Goal: Transaction & Acquisition: Purchase product/service

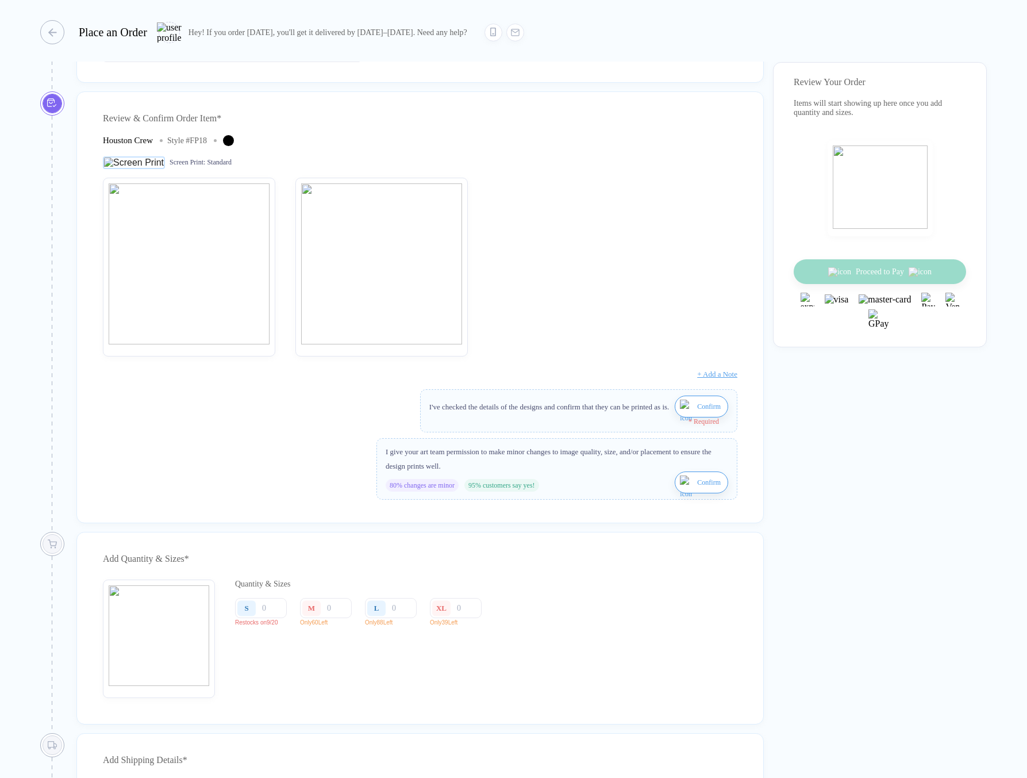
scroll to position [367, 0]
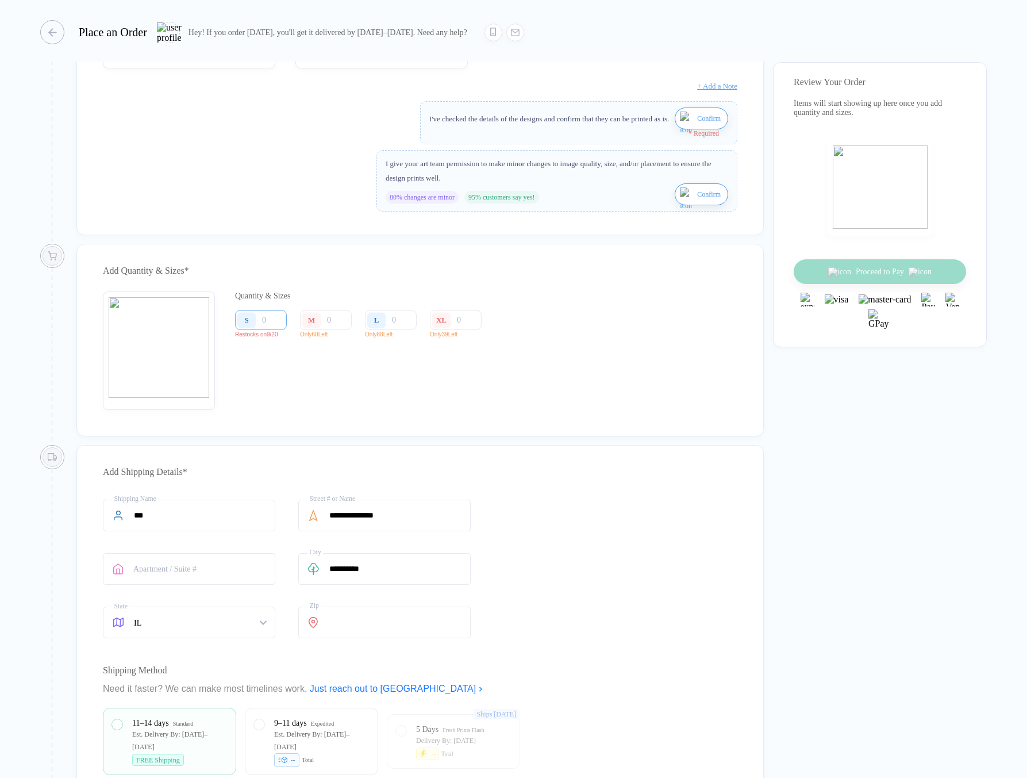
click at [270, 329] on input "number" at bounding box center [261, 320] width 52 height 20
type input "2"
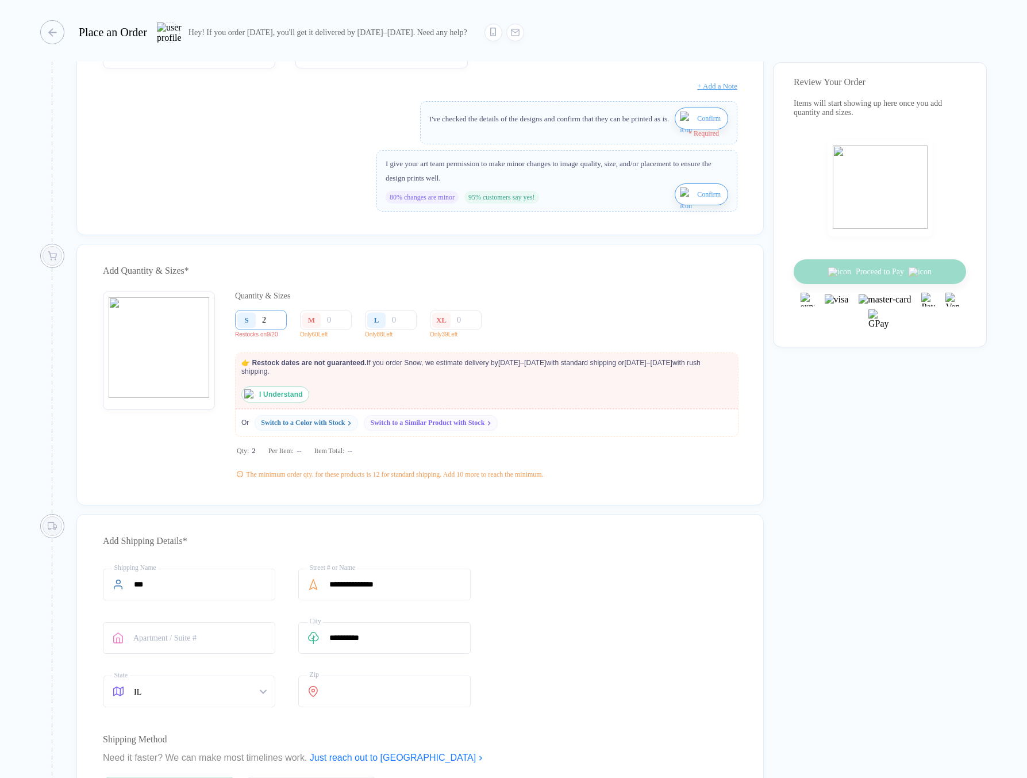
type input "20"
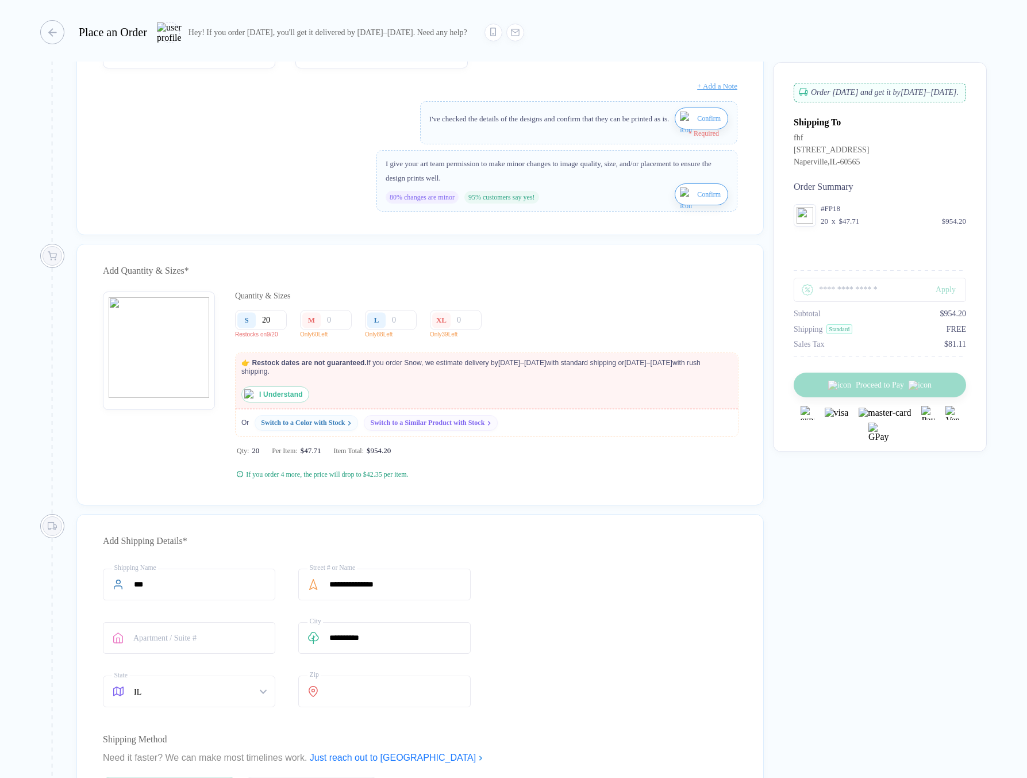
type input "20"
click at [249, 400] on img "button" at bounding box center [249, 394] width 10 height 10
click at [334, 328] on input "number" at bounding box center [326, 320] width 52 height 20
type input "4"
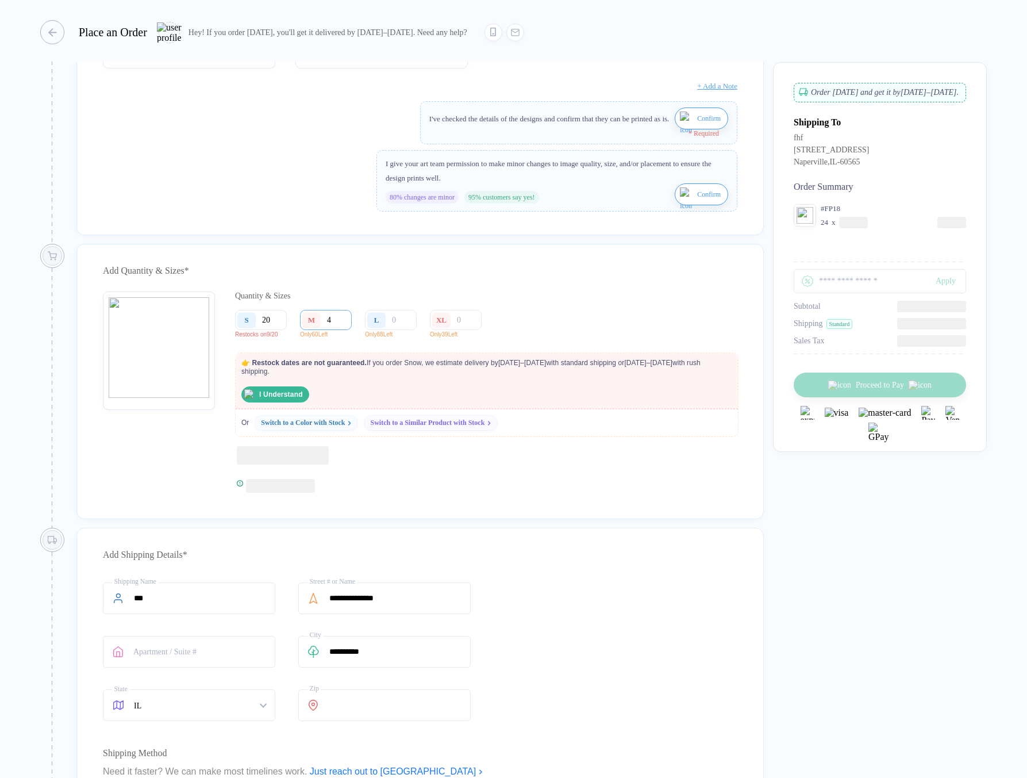
type input "45"
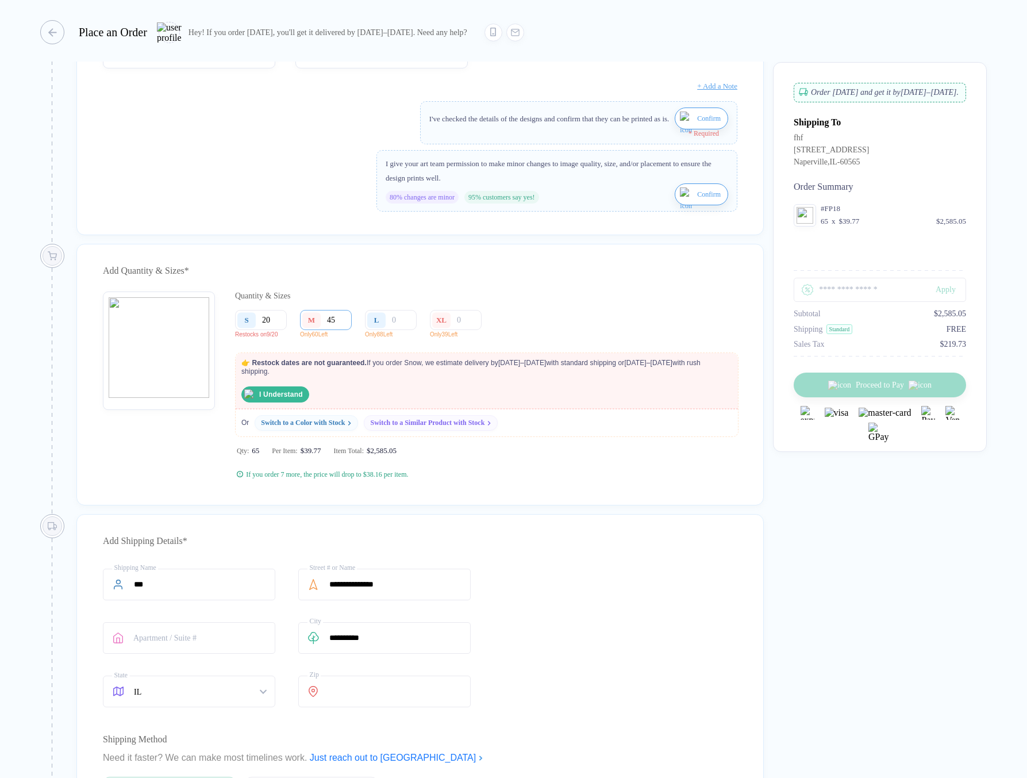
type input "4"
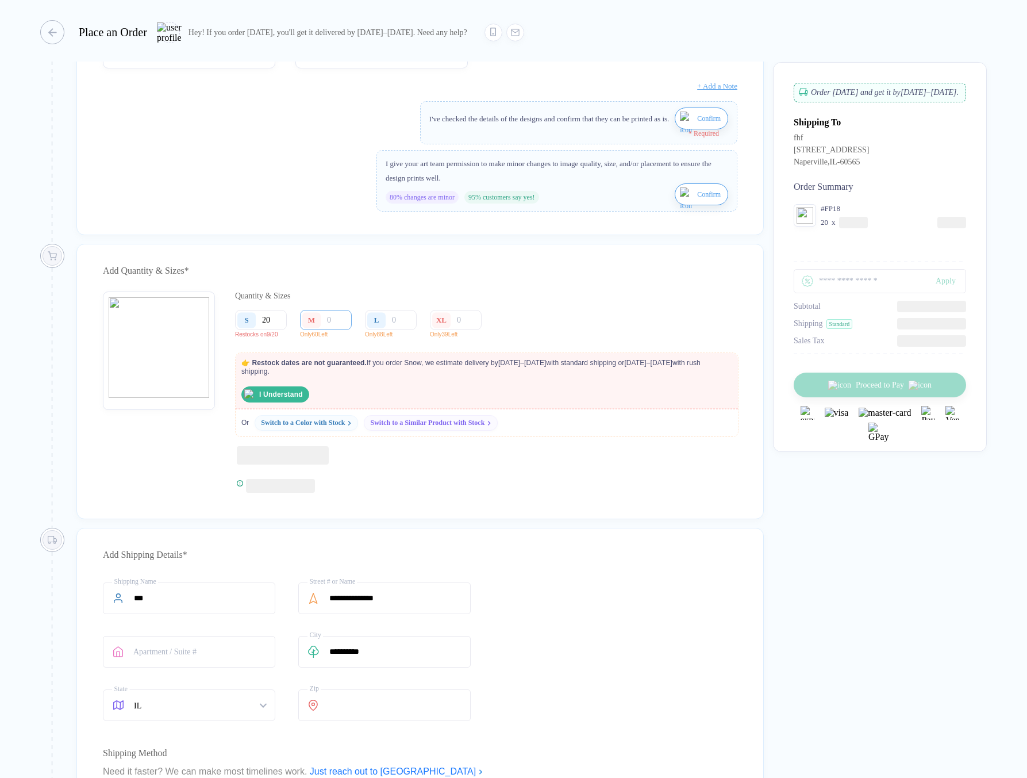
type input "6"
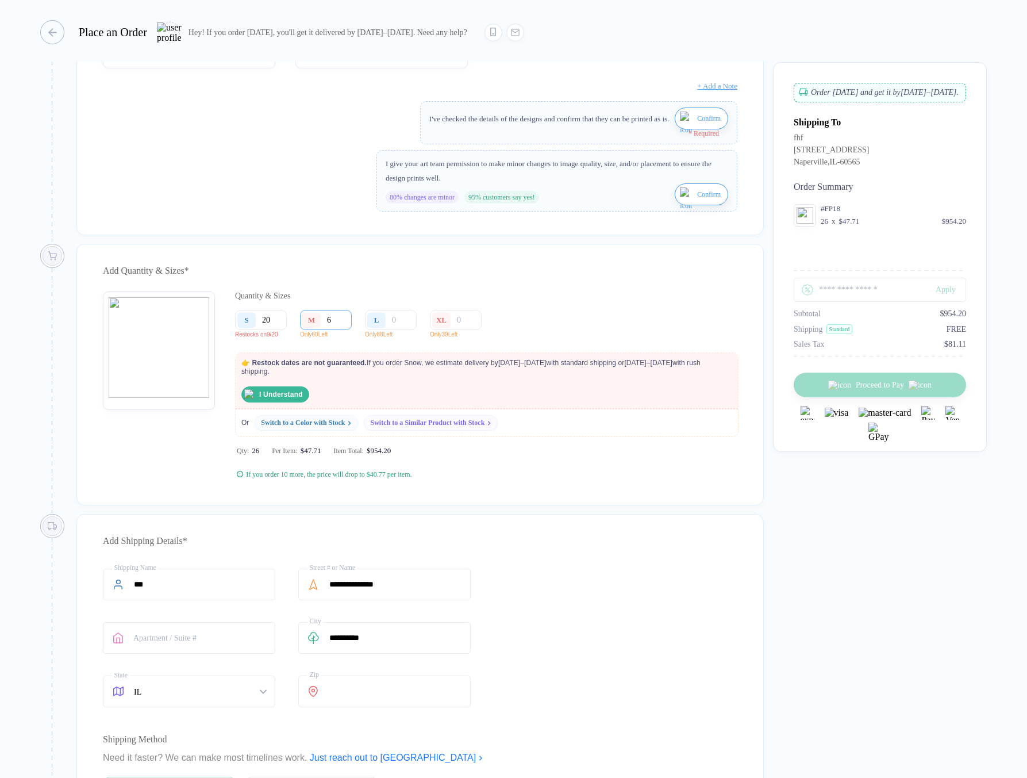
type input "60"
type input "6"
type input "61"
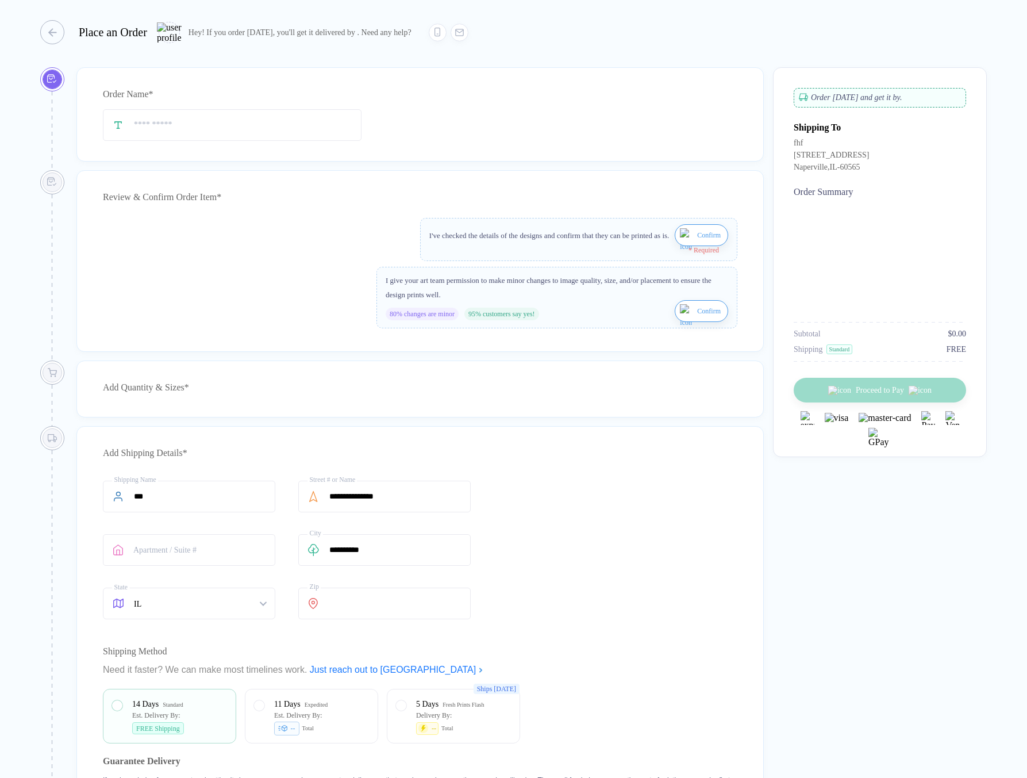
type input "***"
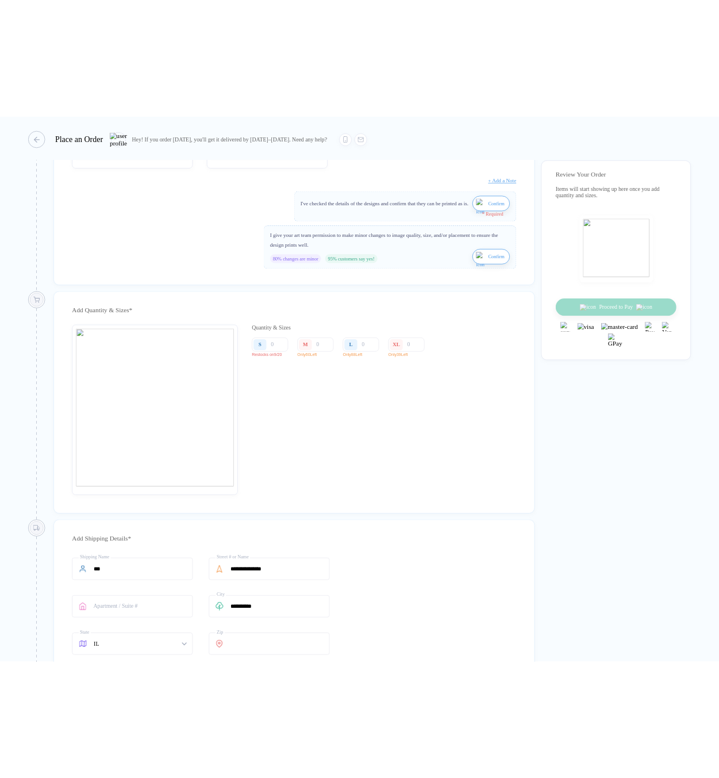
scroll to position [355, 0]
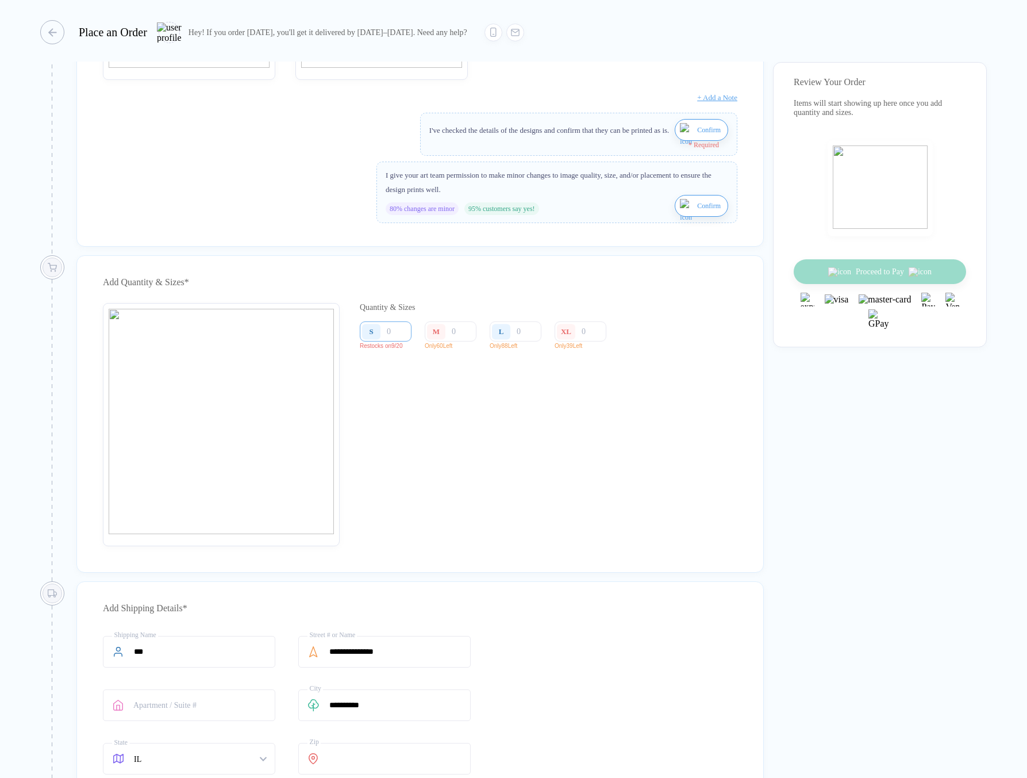
click at [394, 340] on input "number" at bounding box center [386, 331] width 52 height 20
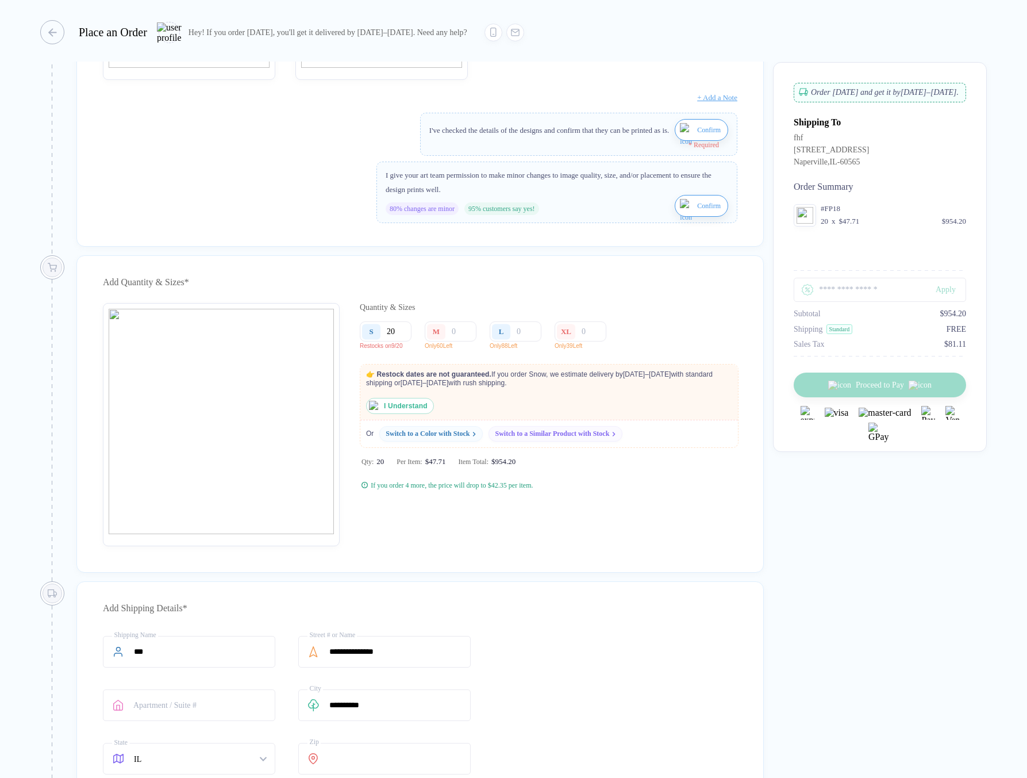
type input "20"
click at [373, 411] on img "button" at bounding box center [374, 406] width 10 height 10
click at [448, 339] on div "M" at bounding box center [438, 331] width 26 height 20
click at [466, 341] on input "number" at bounding box center [451, 331] width 52 height 20
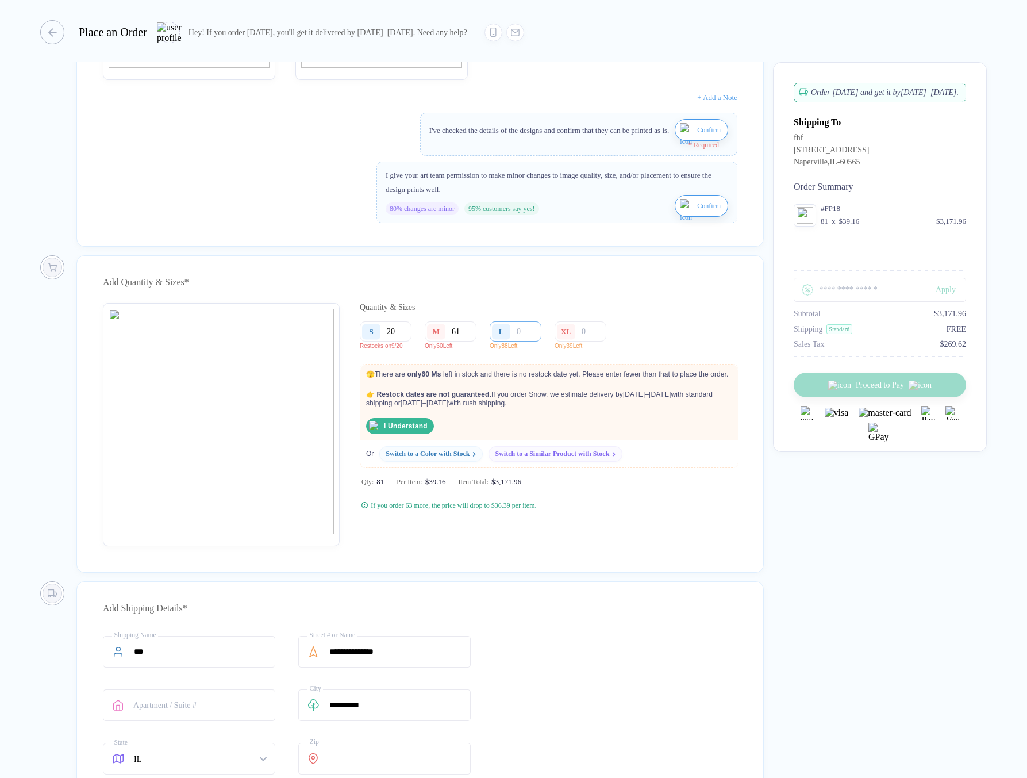
type input "61"
click at [529, 340] on input "number" at bounding box center [516, 331] width 52 height 20
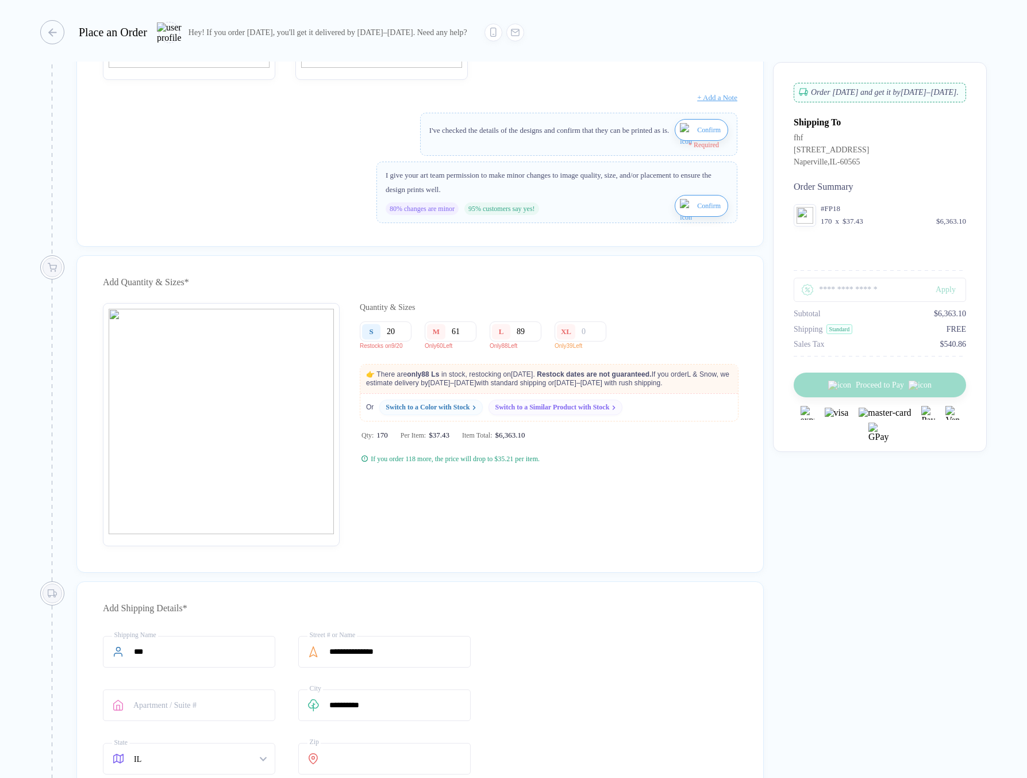
type input "89"
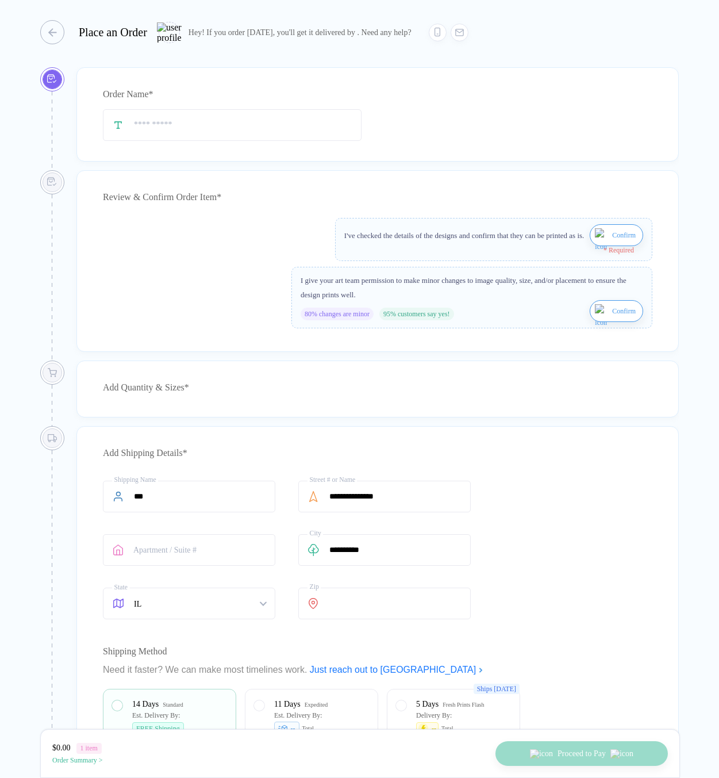
type input "***"
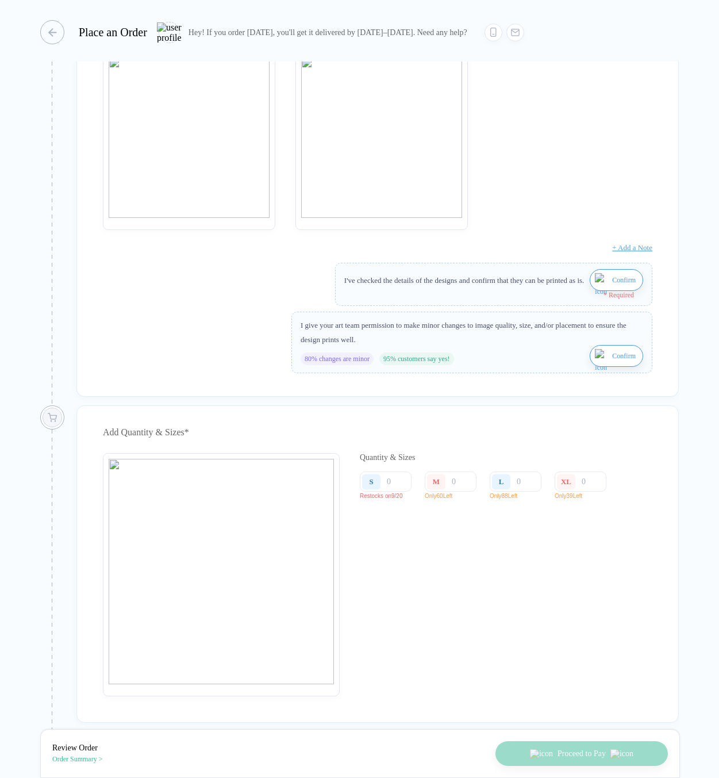
scroll to position [223, 0]
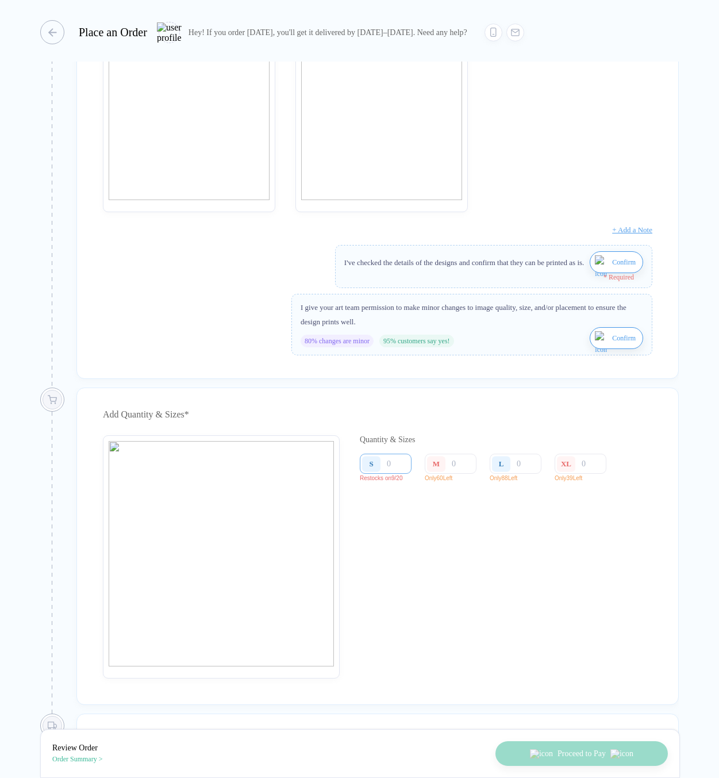
click at [400, 474] on input "number" at bounding box center [386, 464] width 52 height 20
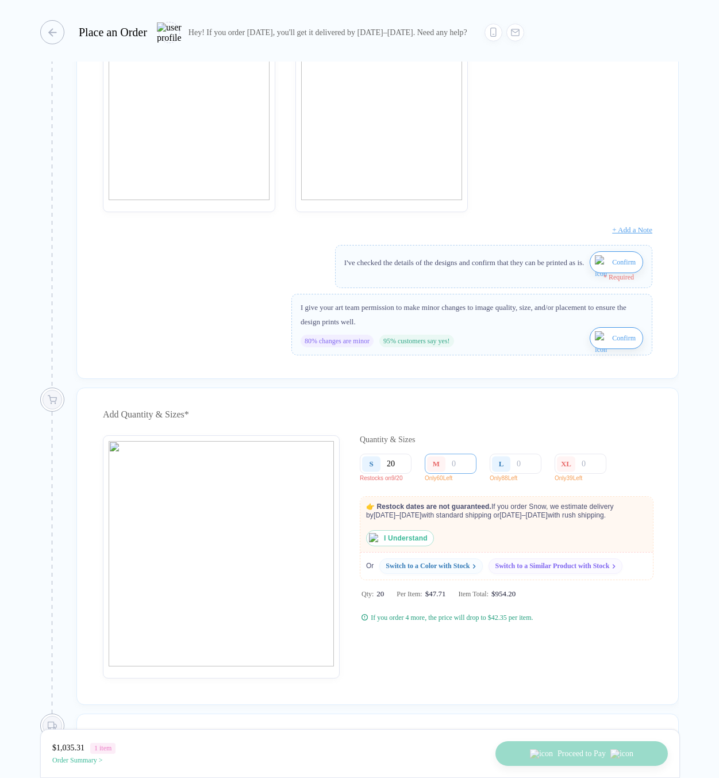
type input "20"
click at [465, 472] on input "number" at bounding box center [451, 464] width 52 height 20
type input "1"
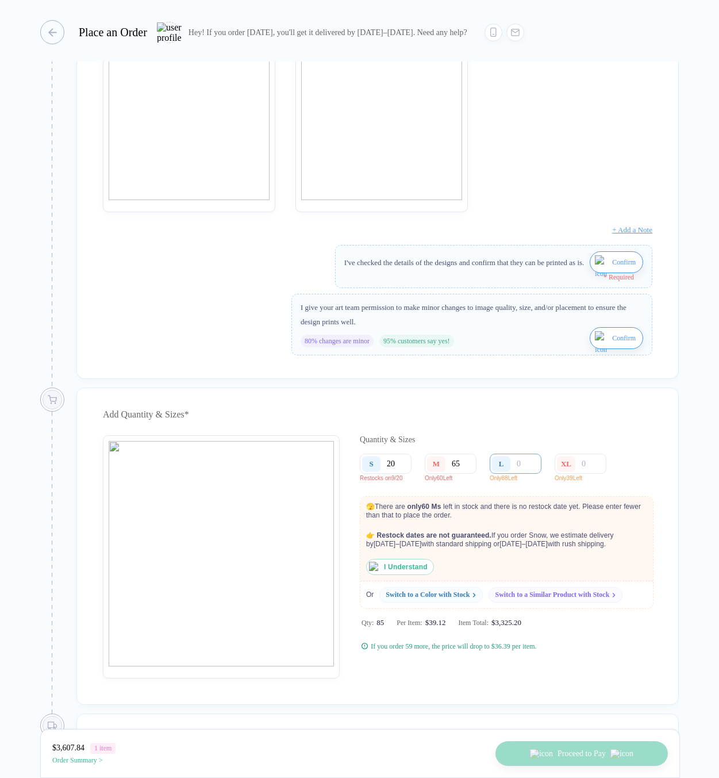
type input "65"
click at [528, 473] on input "number" at bounding box center [516, 464] width 52 height 20
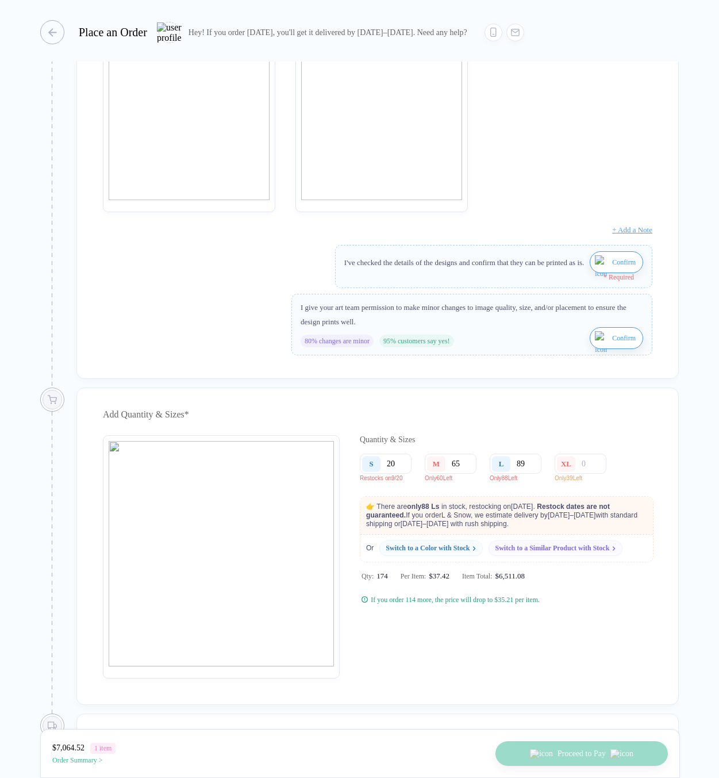
type input "89"
click at [645, 444] on div "Add Quantity & Sizes * Quantity & Sizes S 20 Restocks on 9/20 M 65 Only 60 Left…" at bounding box center [377, 545] width 602 height 317
drag, startPoint x: 375, startPoint y: 517, endPoint x: 543, endPoint y: 535, distance: 168.8
click at [543, 534] on p "👉 There are only 88 L s in stock, restocking on [DATE] . Restock dates are not …" at bounding box center [506, 515] width 293 height 37
copy p "There are only 88 L s in stock, restocking on [DATE] . Restock dates are not gu…"
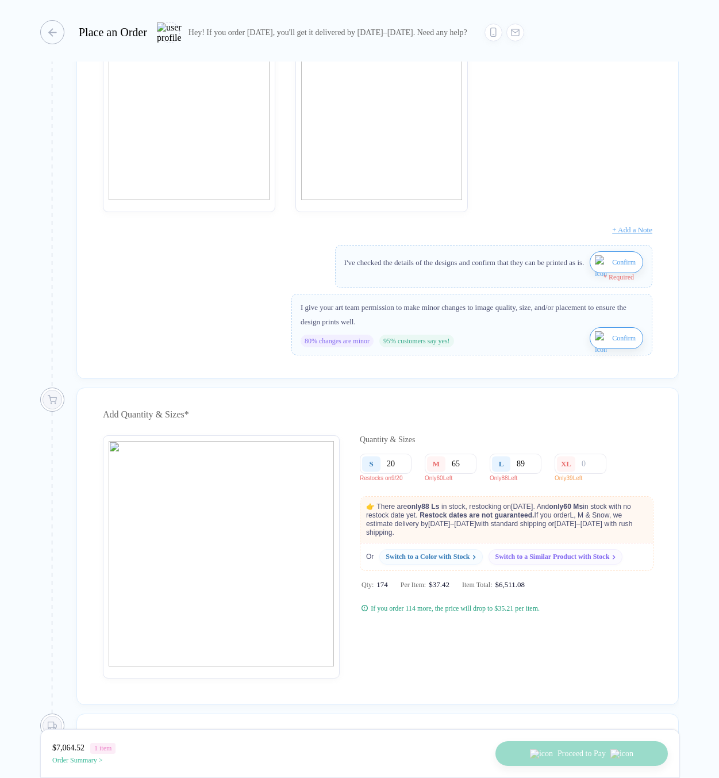
click at [598, 424] on div "Add Quantity & Sizes *" at bounding box center [378, 414] width 550 height 18
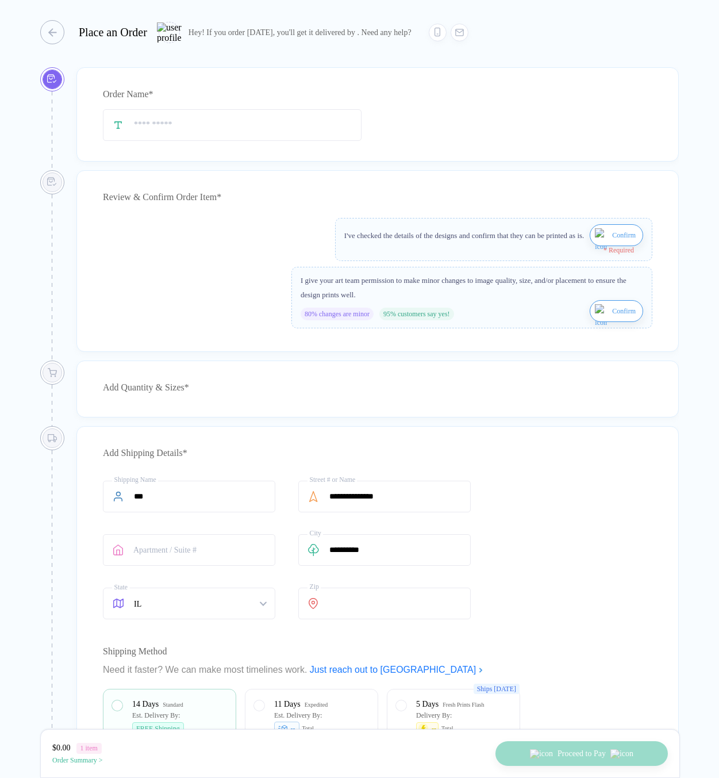
type input "***"
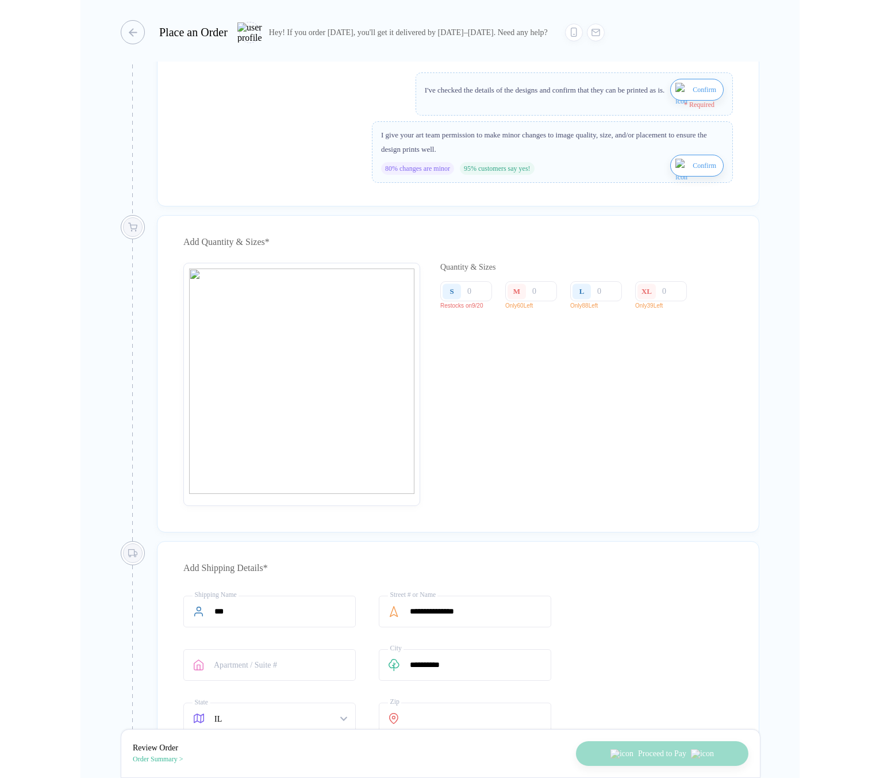
scroll to position [395, 0]
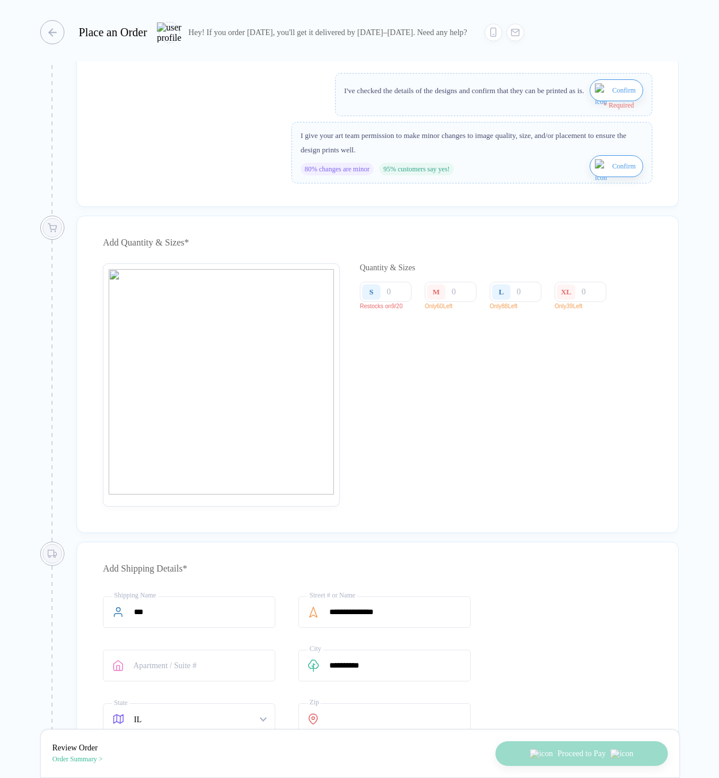
click at [598, 103] on img "button" at bounding box center [602, 97] width 14 height 28
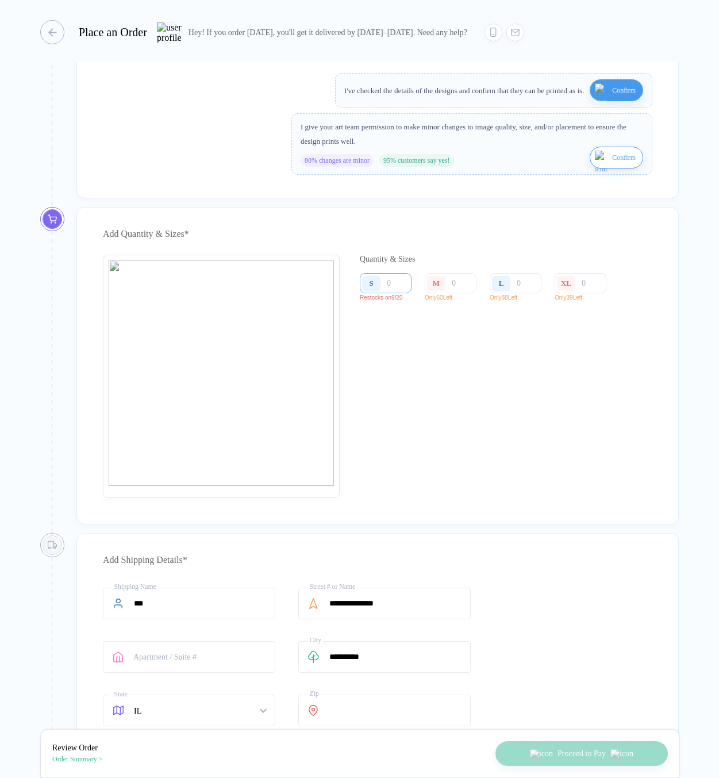
click at [407, 293] on input "number" at bounding box center [386, 283] width 52 height 20
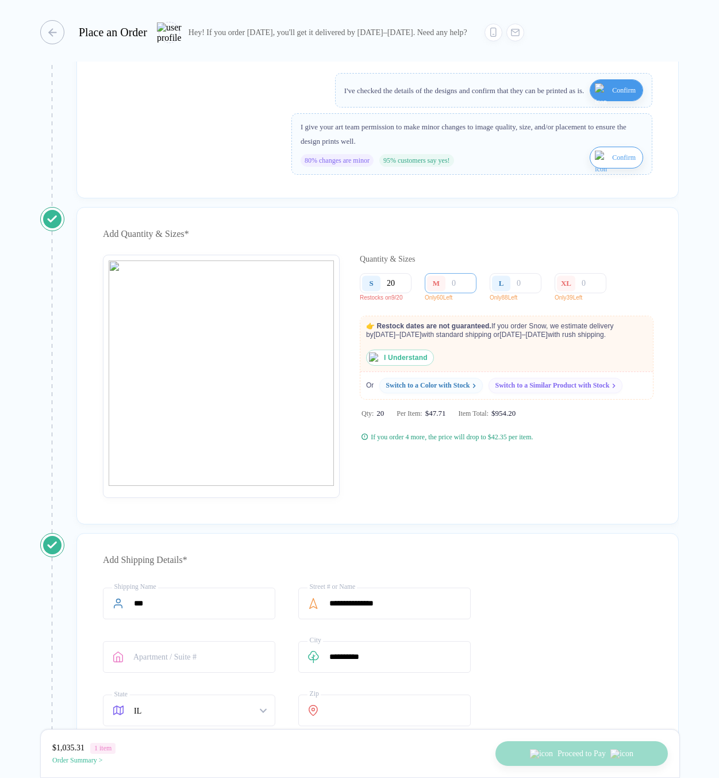
type input "20"
click at [460, 293] on input "number" at bounding box center [451, 283] width 52 height 20
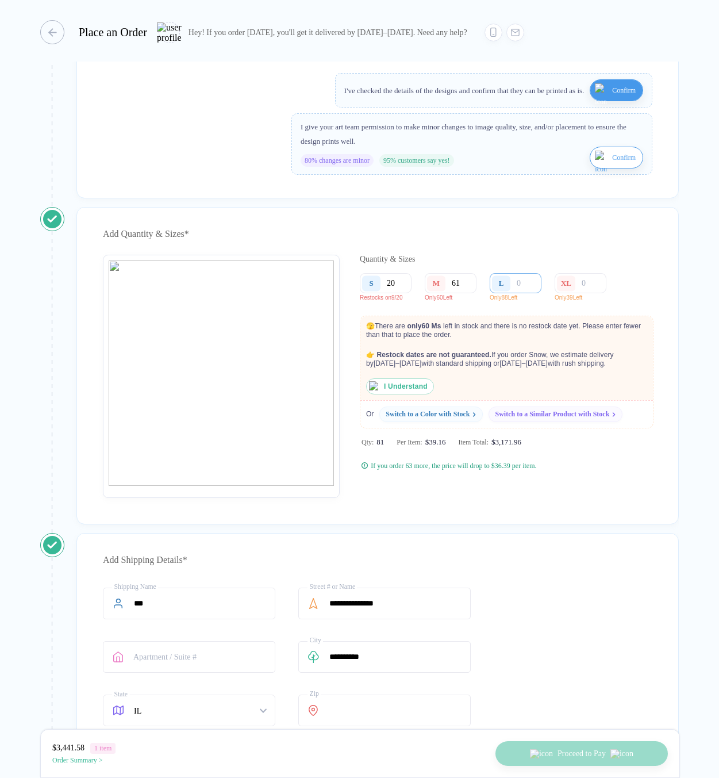
type input "61"
click at [529, 291] on input "number" at bounding box center [516, 283] width 52 height 20
click at [575, 520] on div "Add Quantity & Sizes * Quantity & Sizes S 20 Restocks on 9/20 M 61 Only 60 Left…" at bounding box center [377, 365] width 602 height 317
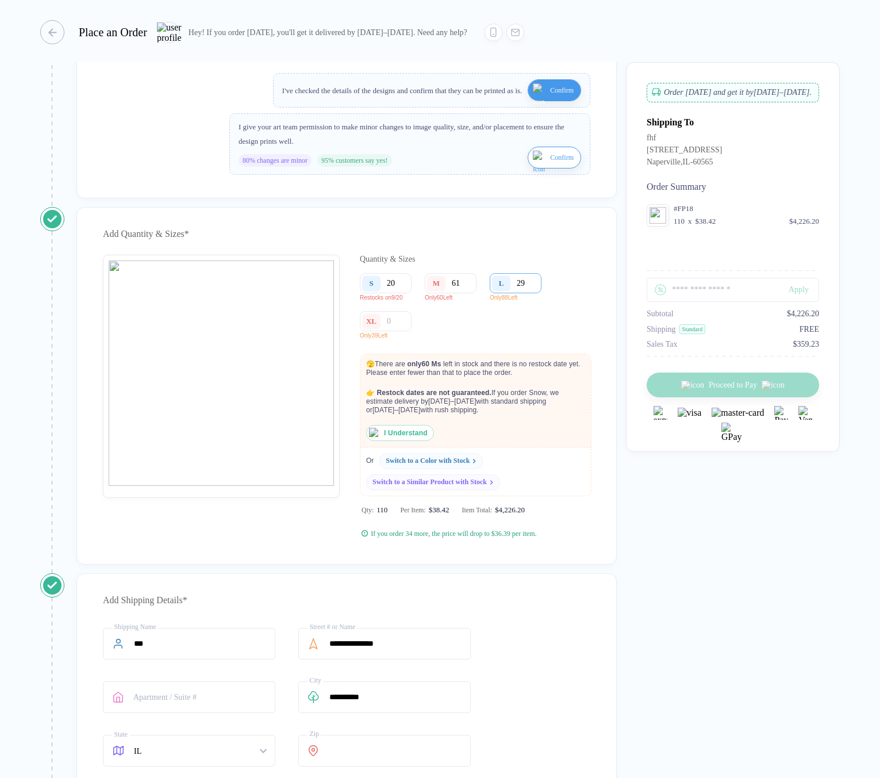
drag, startPoint x: 530, startPoint y: 294, endPoint x: 521, endPoint y: 295, distance: 9.3
click at [521, 293] on input "29" at bounding box center [516, 283] width 52 height 20
drag, startPoint x: 521, startPoint y: 295, endPoint x: 515, endPoint y: 295, distance: 6.3
click at [515, 293] on div "L 29" at bounding box center [516, 283] width 52 height 20
drag, startPoint x: 526, startPoint y: 295, endPoint x: 516, endPoint y: 295, distance: 10.3
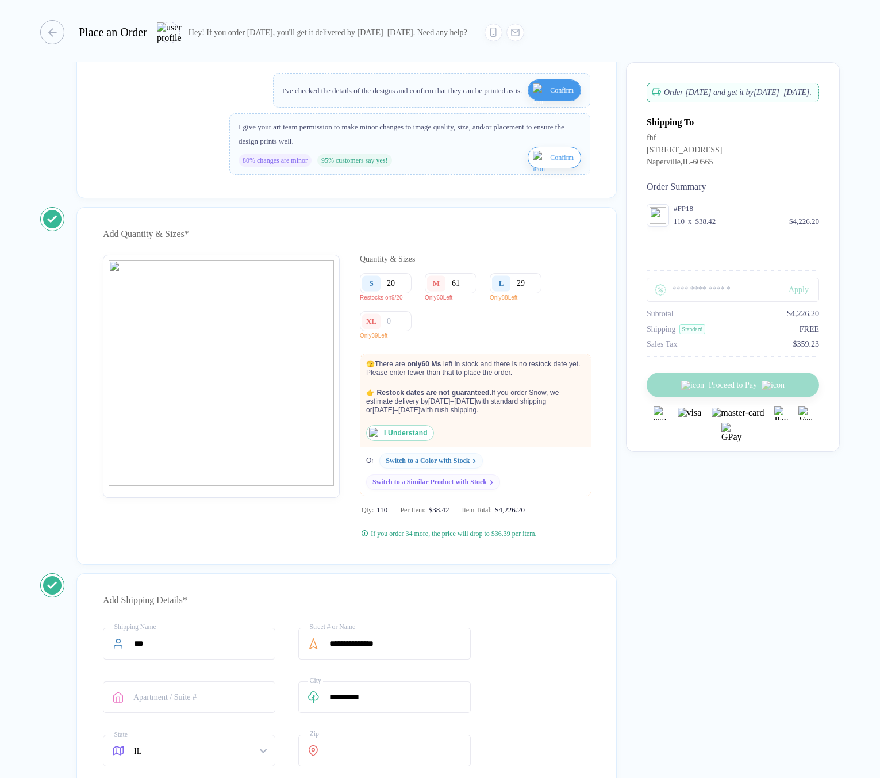
click at [516, 293] on div "L 29" at bounding box center [516, 283] width 52 height 20
drag, startPoint x: 516, startPoint y: 293, endPoint x: 538, endPoint y: 293, distance: 21.3
click at [538, 293] on input "29" at bounding box center [516, 283] width 52 height 20
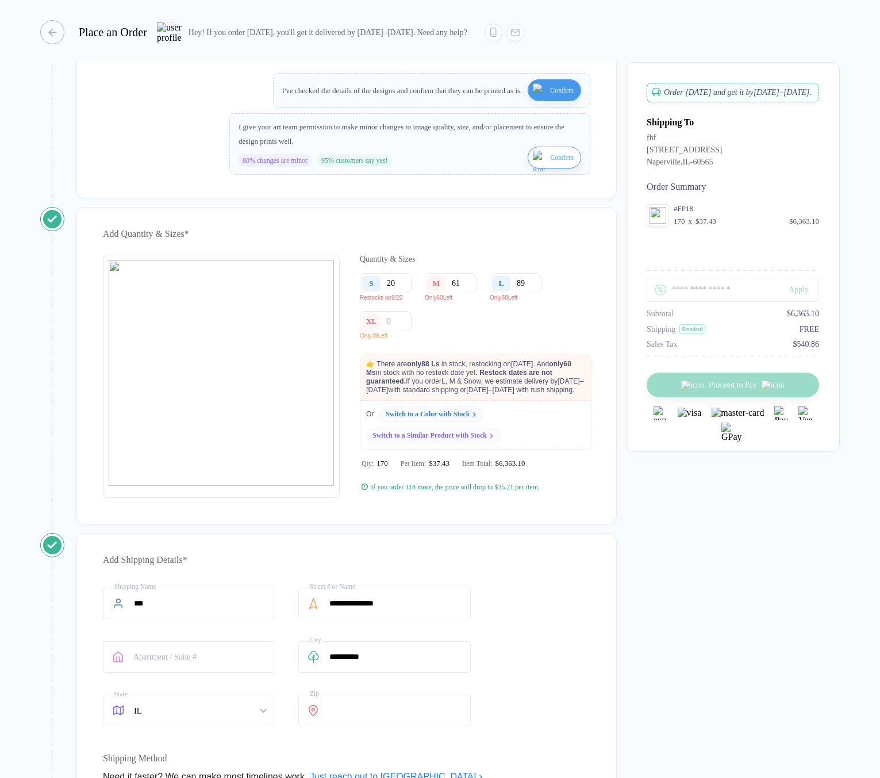
type input "89"
drag, startPoint x: 378, startPoint y: 375, endPoint x: 474, endPoint y: 376, distance: 96.0
click at [474, 376] on p "👉 There are only 88 L s in stock, restocking on Sep 30 . And only 60 M s in sto…" at bounding box center [475, 377] width 231 height 46
drag, startPoint x: 554, startPoint y: 377, endPoint x: 509, endPoint y: 385, distance: 45.5
click at [509, 385] on p "👉 There are only 88 L s in stock, restocking on Sep 30 . And only 60 M s in sto…" at bounding box center [475, 377] width 231 height 46
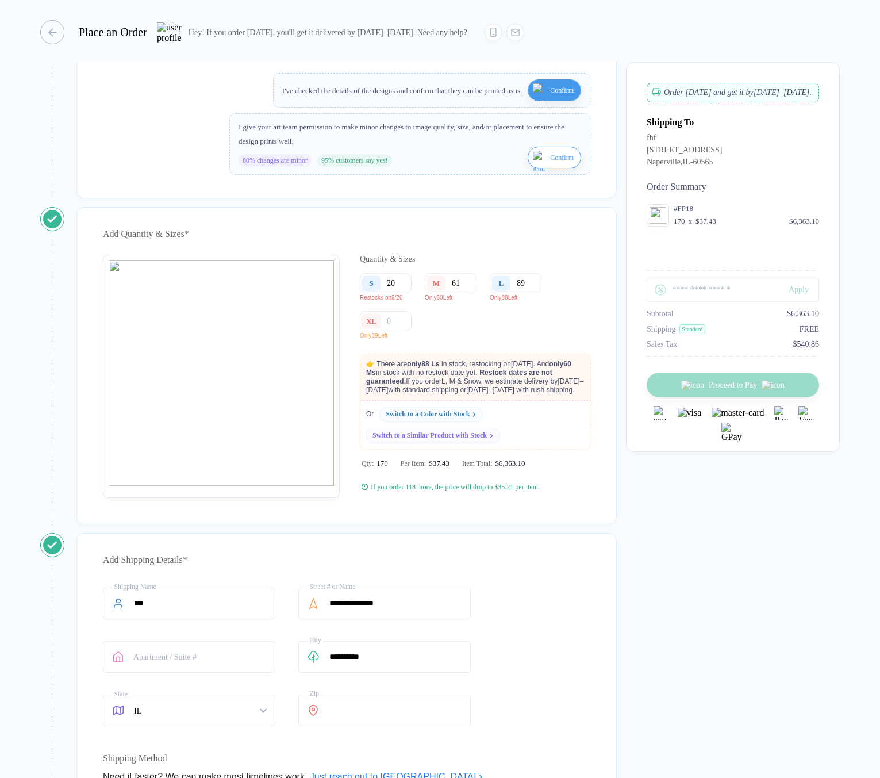
click at [455, 392] on p "👉 There are only 88 L s in stock, restocking on Sep 30 . And only 60 M s in sto…" at bounding box center [475, 377] width 231 height 46
click at [429, 332] on div "S 20 Restocks on 9/20 M 61 Only 60 Left L 89 Only 88 Left XL Only 39 Left" at bounding box center [475, 308] width 231 height 71
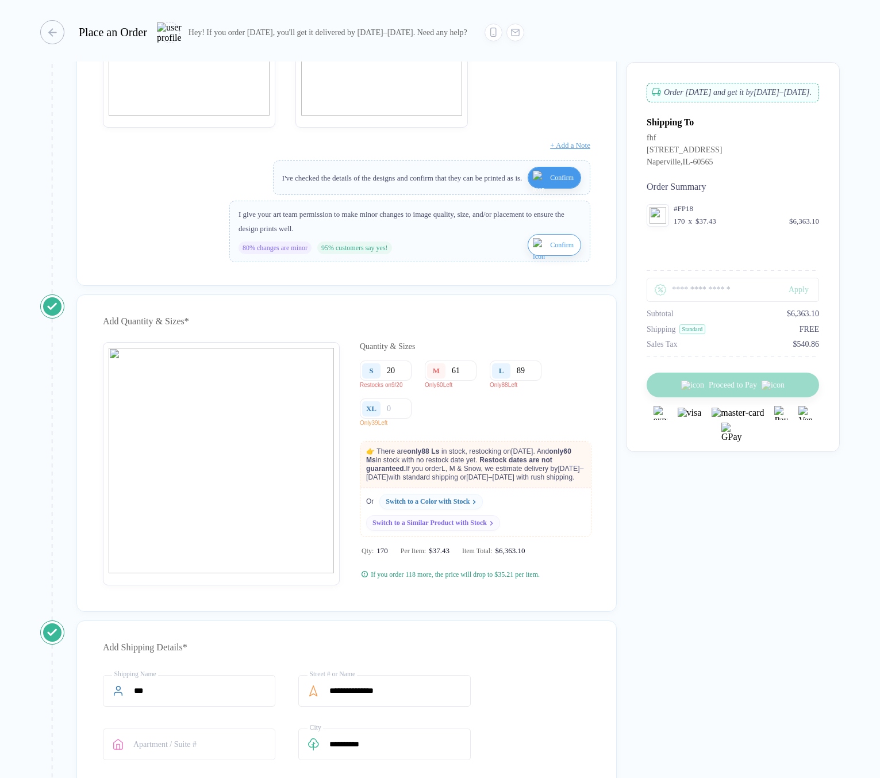
scroll to position [287, 0]
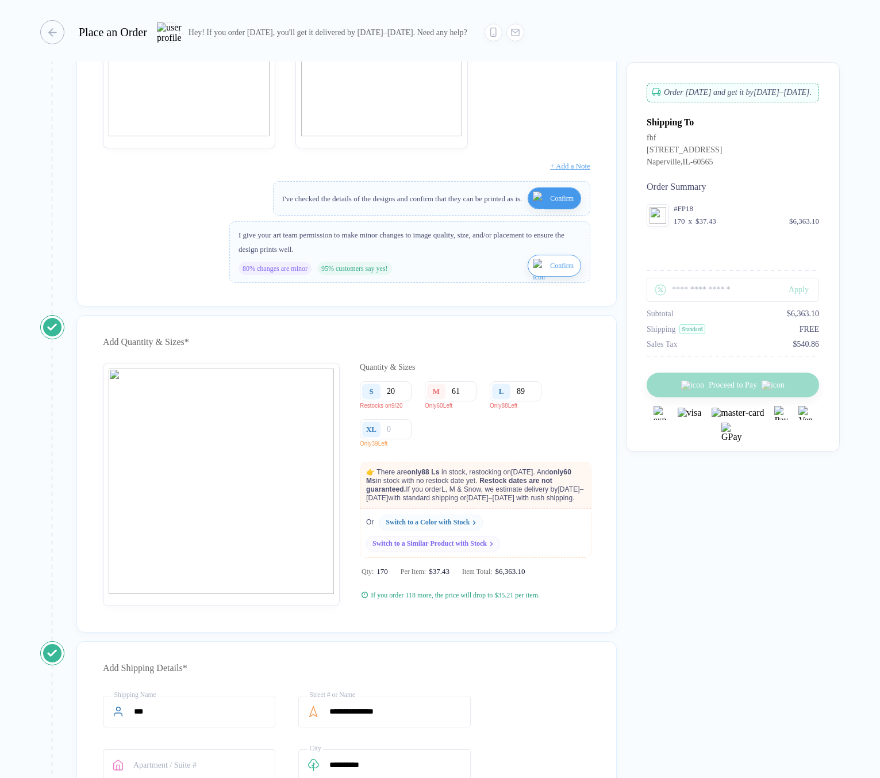
click at [533, 271] on img "button" at bounding box center [540, 273] width 14 height 28
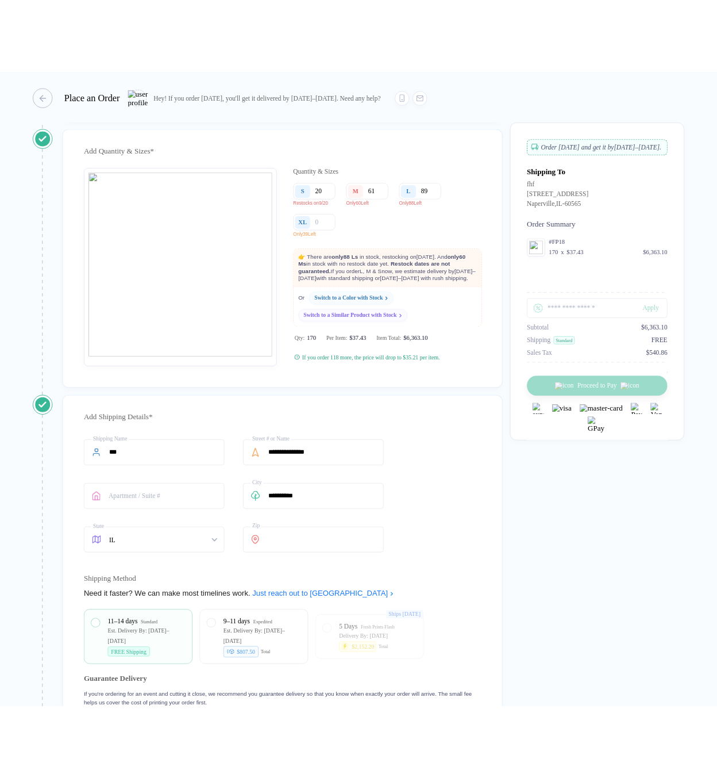
scroll to position [501, 0]
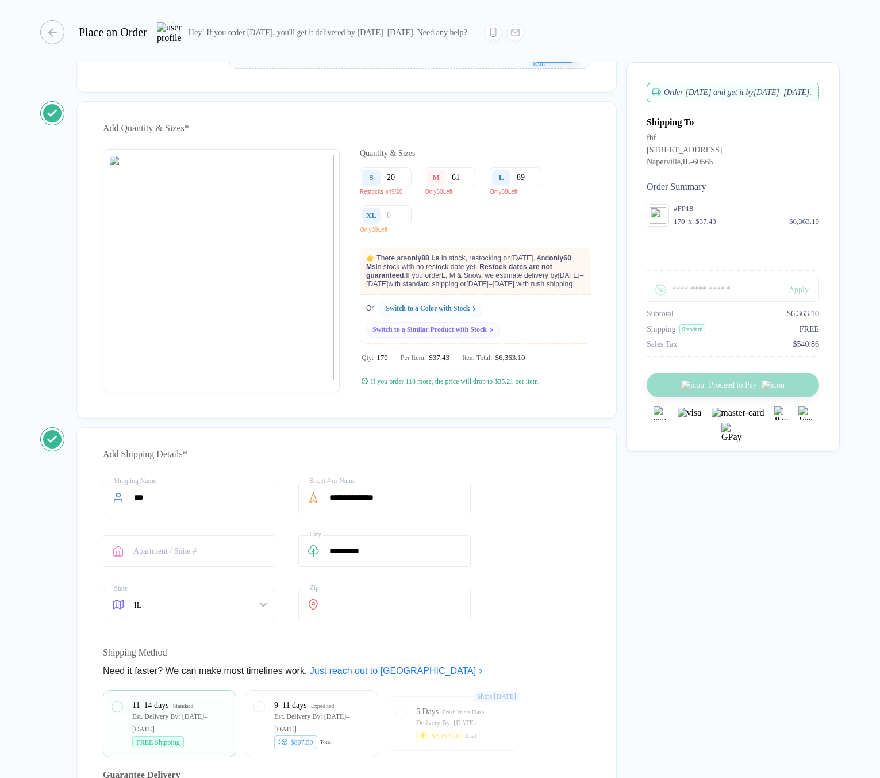
drag, startPoint x: 403, startPoint y: 186, endPoint x: 385, endPoint y: 191, distance: 18.6
click at [385, 187] on div "S 20" at bounding box center [386, 177] width 52 height 20
type input "2"
type input "20"
click at [474, 187] on input "61" at bounding box center [451, 177] width 52 height 20
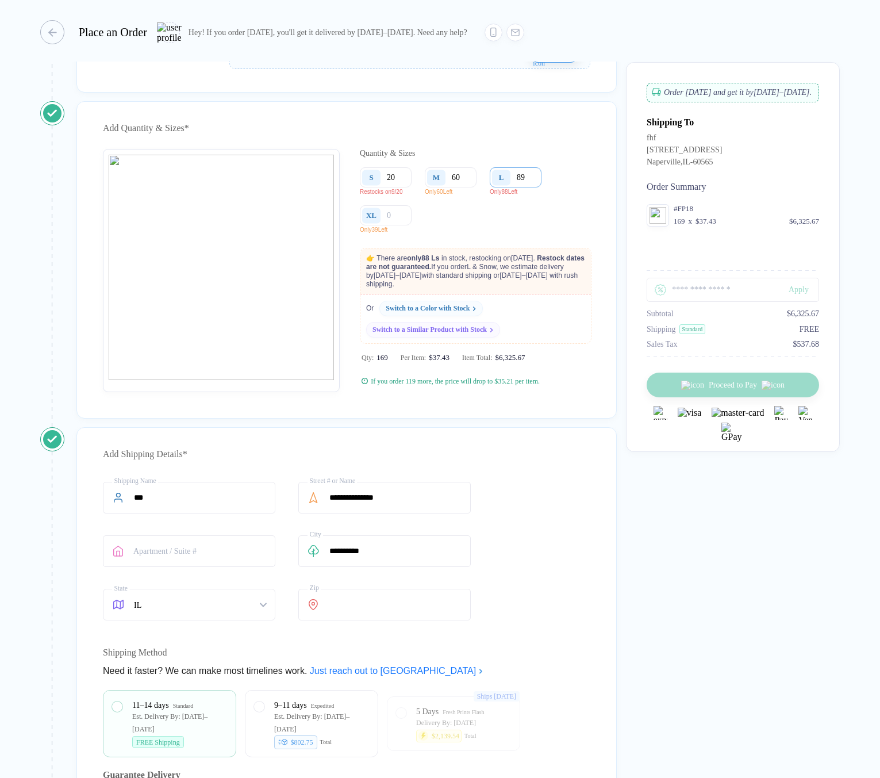
type input "60"
click at [534, 187] on input "89" at bounding box center [516, 177] width 52 height 20
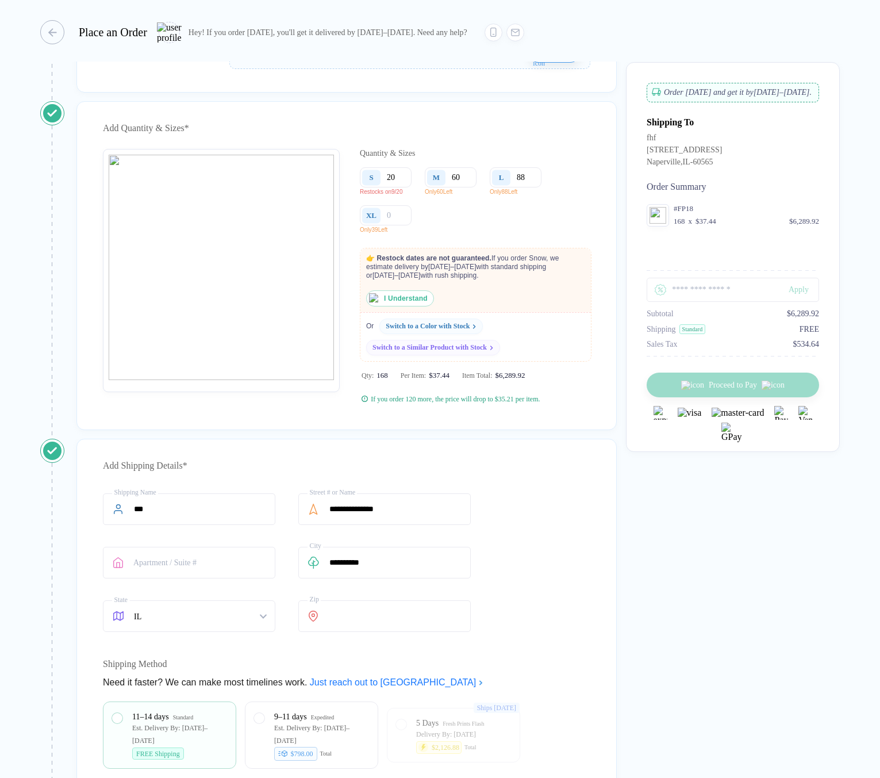
type input "88"
click at [376, 304] on img "button" at bounding box center [374, 298] width 10 height 10
click at [466, 187] on input "60" at bounding box center [451, 177] width 52 height 20
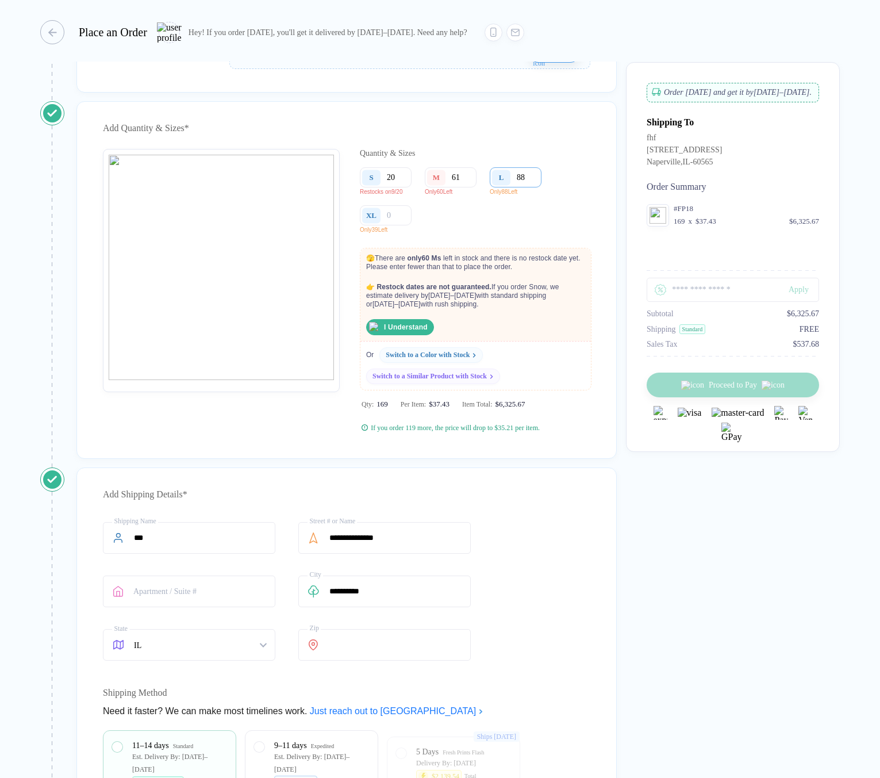
type input "61"
click at [530, 187] on input "88" at bounding box center [516, 177] width 52 height 20
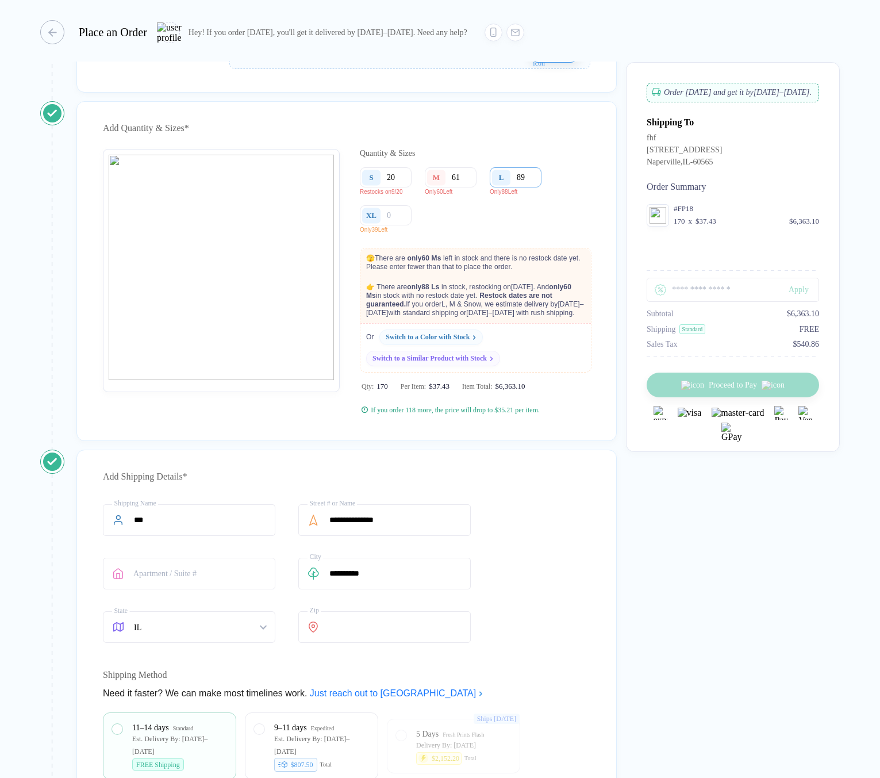
type input "8"
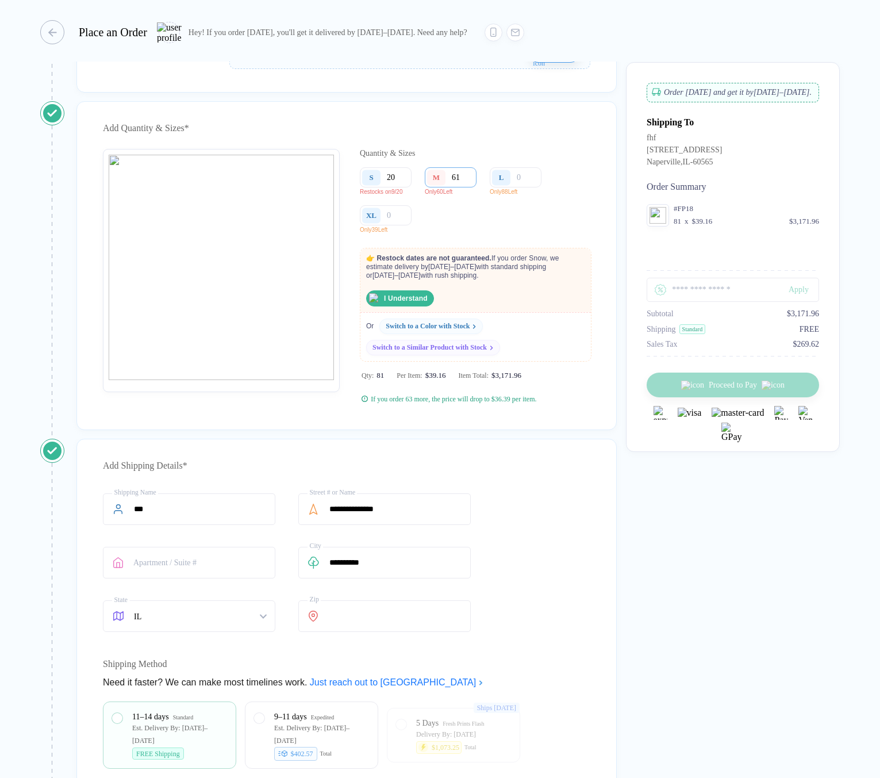
click at [469, 187] on input "61" at bounding box center [451, 177] width 52 height 20
type input "6"
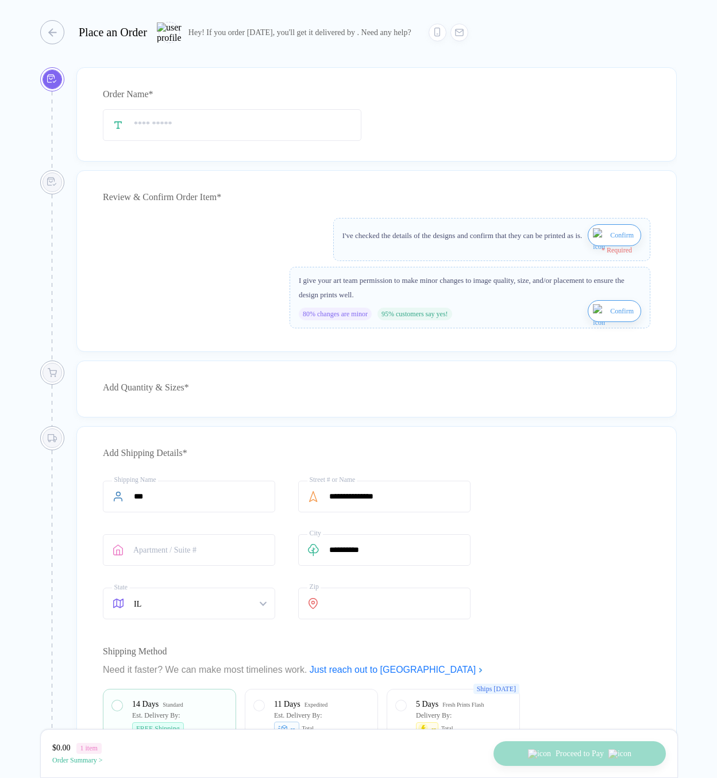
type input "***"
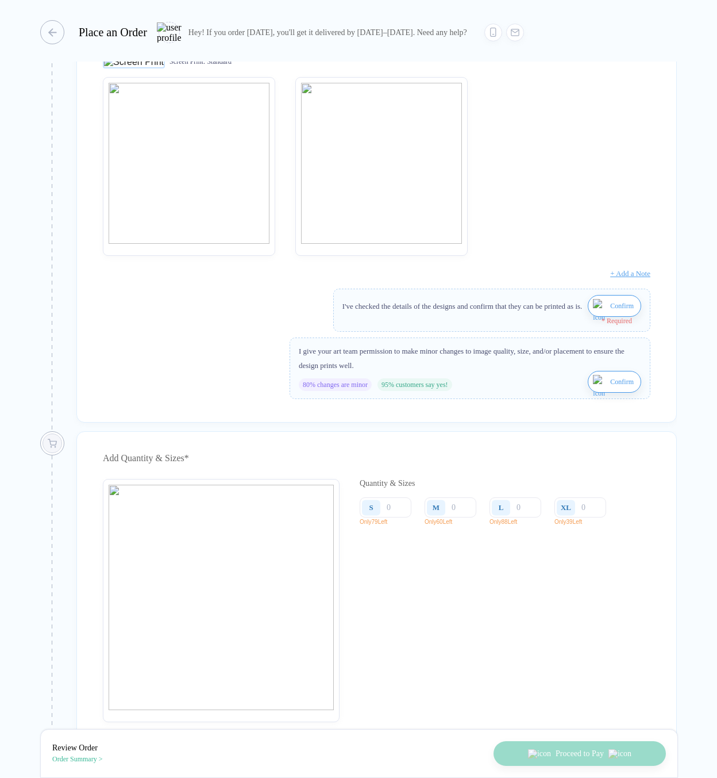
scroll to position [190, 0]
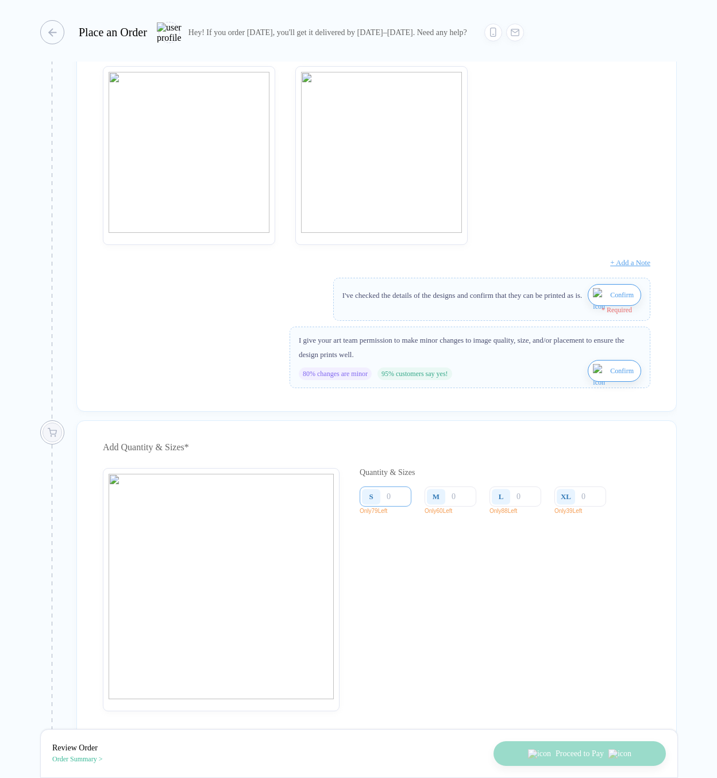
click at [397, 501] on input "number" at bounding box center [386, 496] width 52 height 20
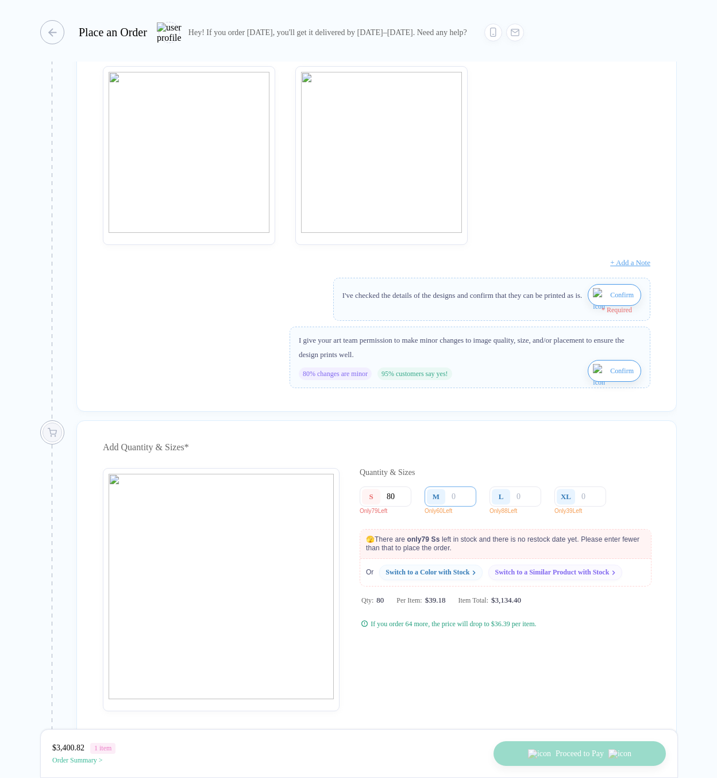
type input "80"
click at [463, 504] on input "number" at bounding box center [451, 496] width 52 height 20
type input "61"
click at [523, 506] on input "number" at bounding box center [516, 496] width 52 height 20
type input "89"
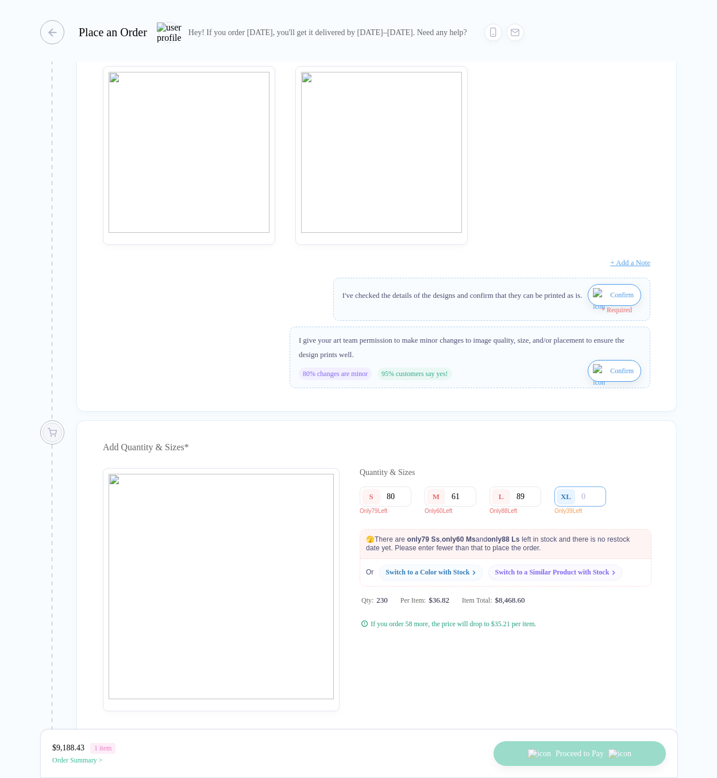
click at [591, 505] on input "number" at bounding box center [581, 496] width 52 height 20
type input "40"
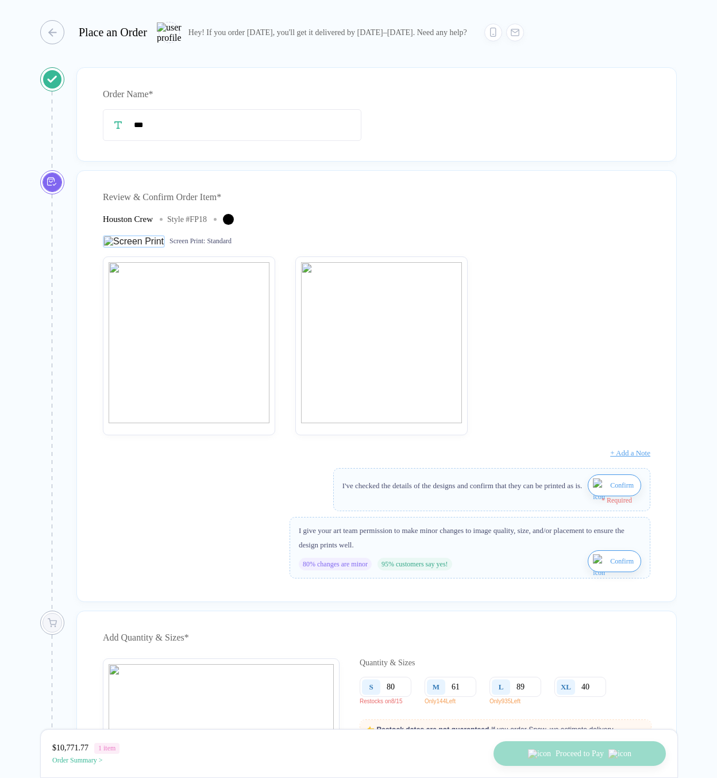
scroll to position [405, 0]
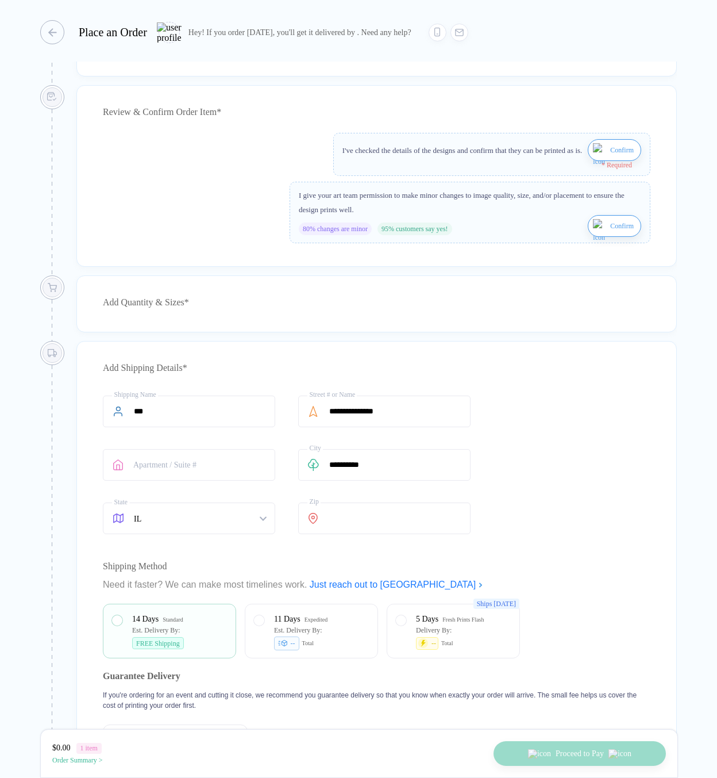
type input "***"
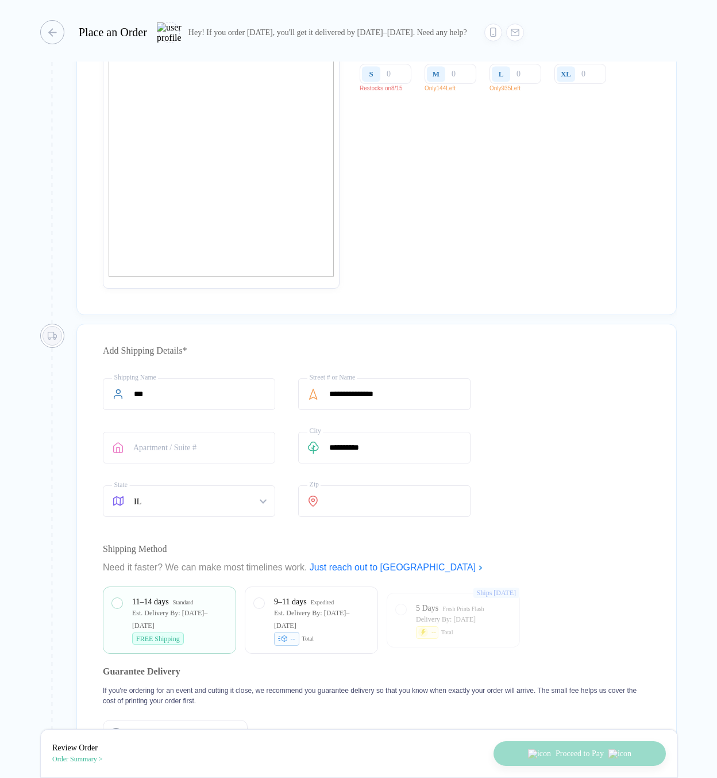
scroll to position [318, 0]
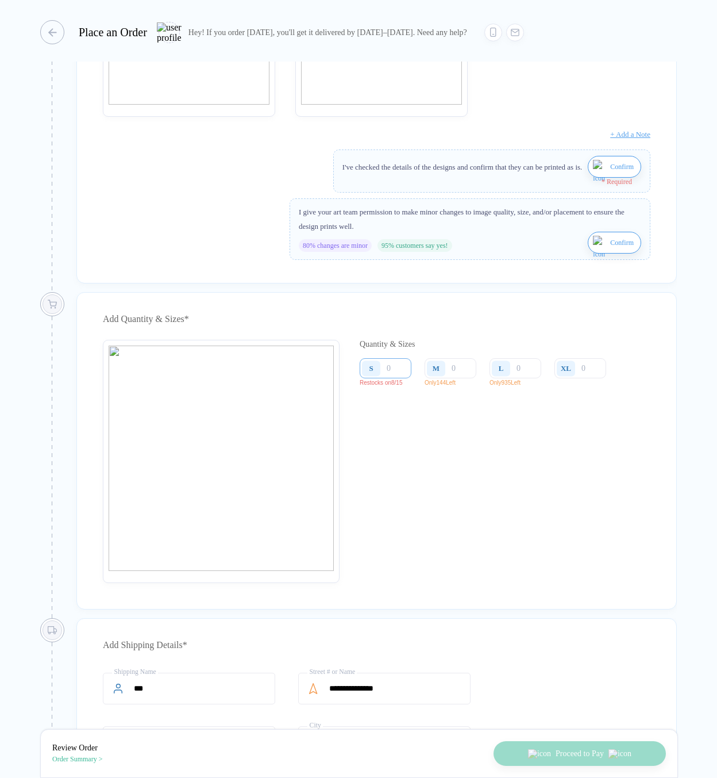
click at [400, 372] on input "number" at bounding box center [386, 368] width 52 height 20
type input "2"
type input "20"
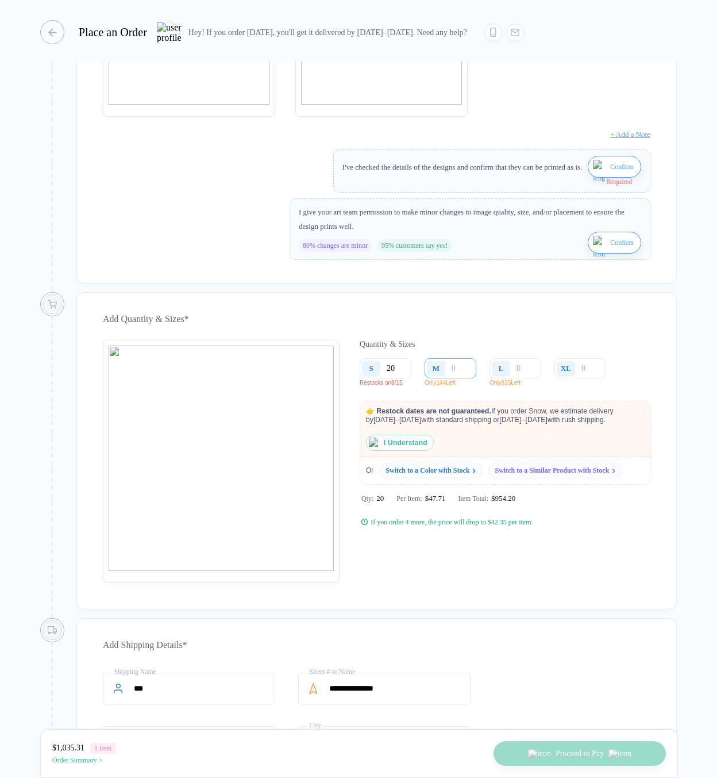
type input "20"
click at [462, 378] on input "number" at bounding box center [451, 368] width 52 height 20
type input "4"
type input "45"
type input "4"
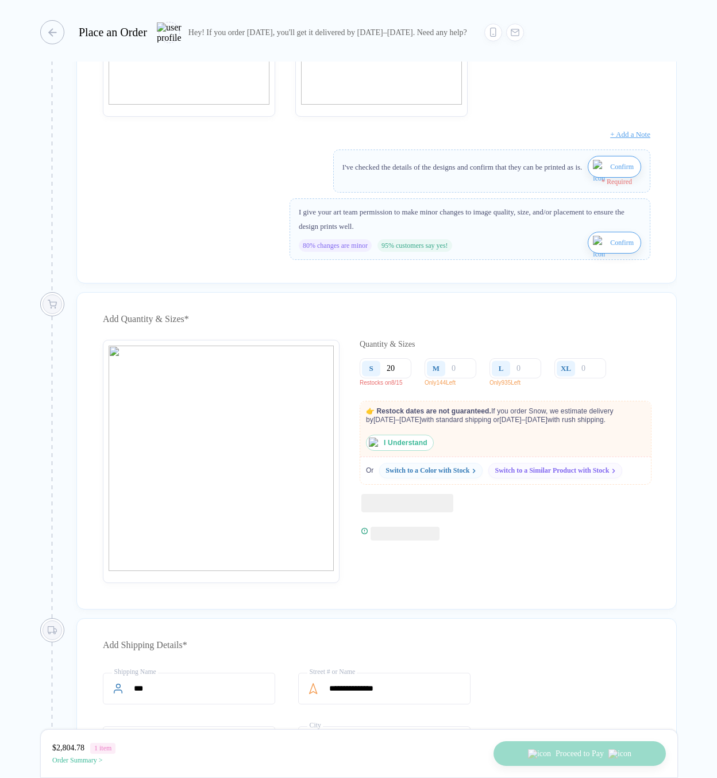
type input "1"
type input "14"
type input "145"
click at [548, 379] on div "L Only 935 Left" at bounding box center [520, 374] width 60 height 33
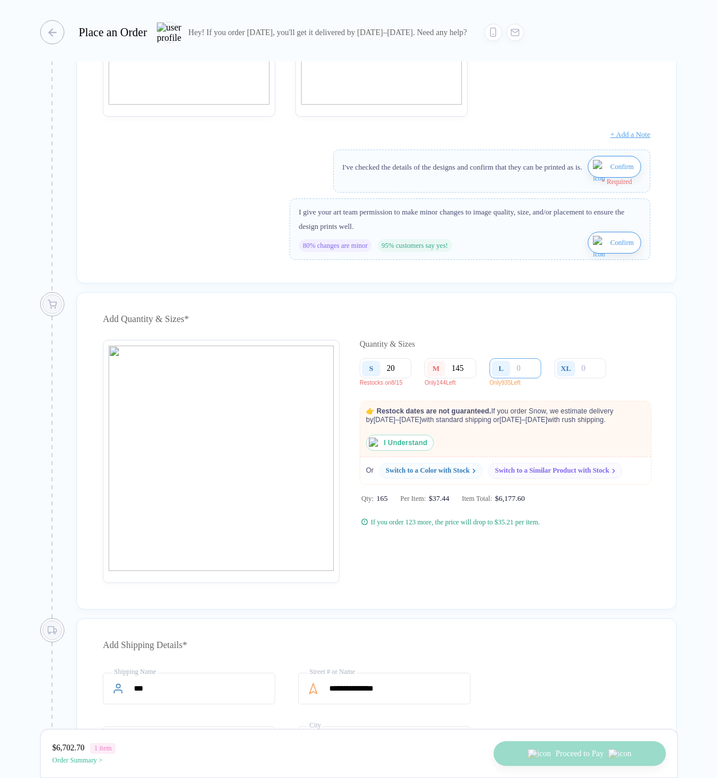
click at [529, 378] on input "number" at bounding box center [516, 368] width 52 height 20
type input "1"
type input "10"
type input "100"
type input "1000"
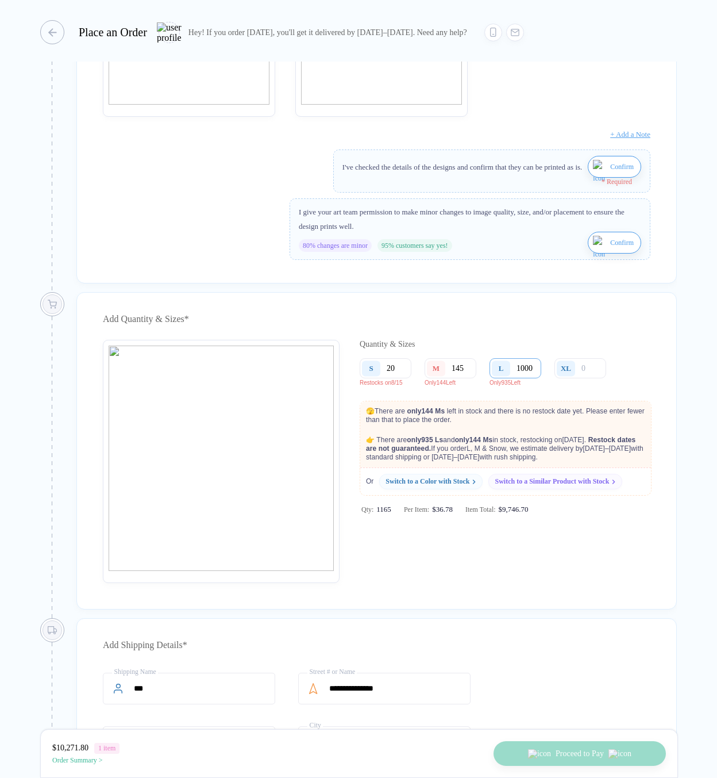
scroll to position [0, 1]
type input "1000"
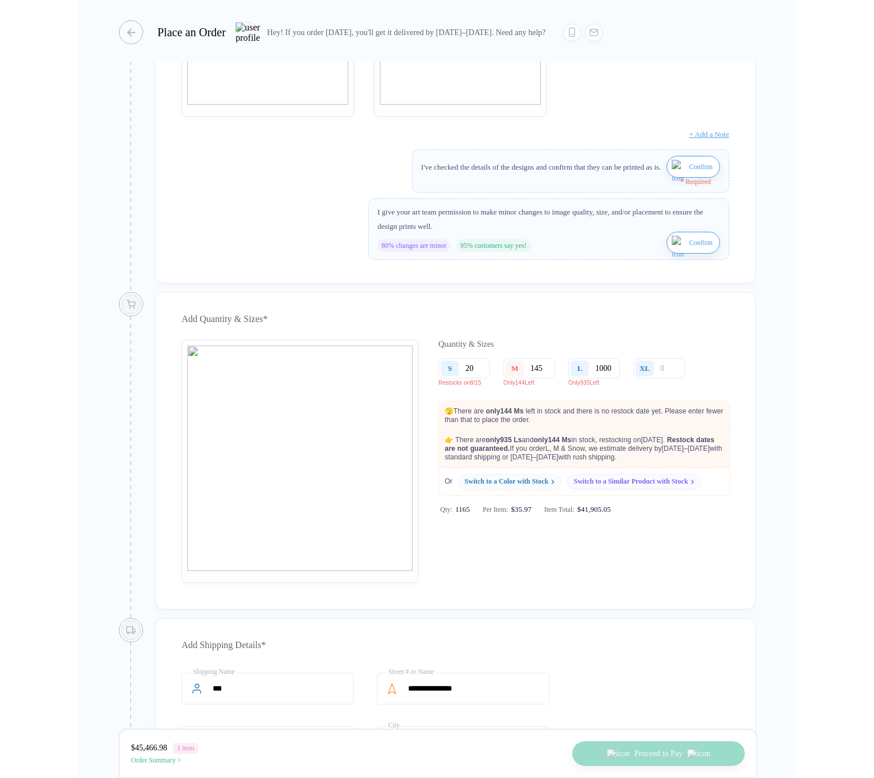
scroll to position [0, 0]
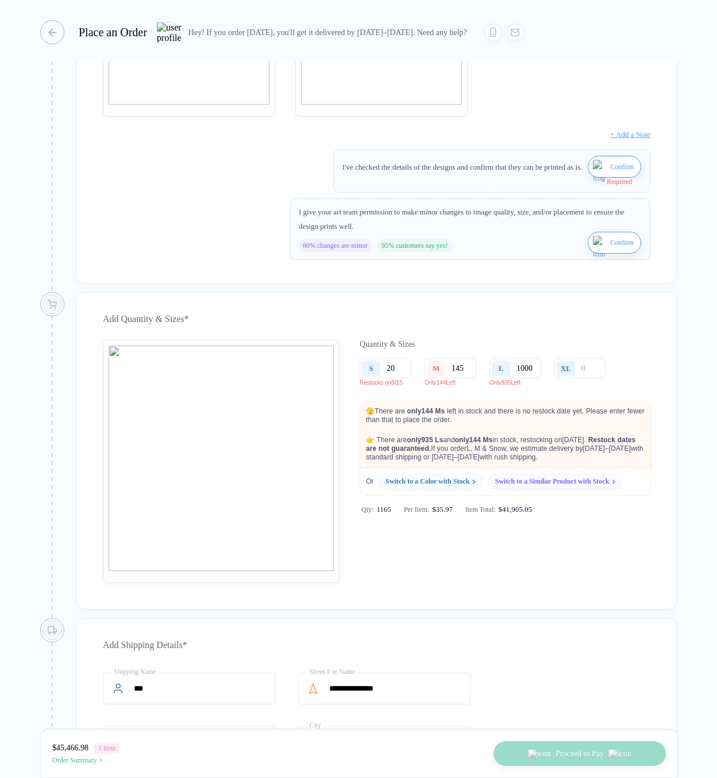
drag, startPoint x: 366, startPoint y: 421, endPoint x: 430, endPoint y: 478, distance: 85.1
click at [430, 467] on div "🫣 There are only 144 M s left in stock and there is no restock date yet. Please…" at bounding box center [505, 434] width 291 height 66
copy div "🫣 There are only 144 M s left in stock and there is no restock date yet. Please…"
click at [519, 456] on p "👉 There are only 935 L s and only 144 M s in stock , restocking on August 15 . …" at bounding box center [505, 448] width 291 height 37
drag, startPoint x: 364, startPoint y: 423, endPoint x: 423, endPoint y: 474, distance: 77.8
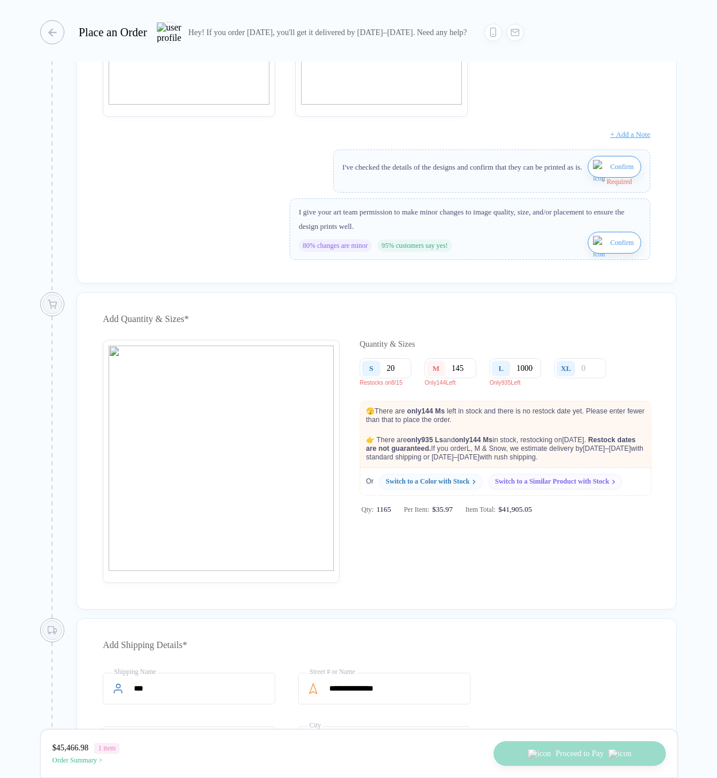
click at [423, 467] on div "🫣 There are only 144 M s left in stock and there is no restock date yet. Please…" at bounding box center [505, 434] width 291 height 66
copy div "🫣 There are only 144 M s left in stock and there is no restock date yet. Please…"
click at [556, 430] on p "🫣 There are only 144 M s left in stock and there is no restock date yet. Please…" at bounding box center [505, 415] width 291 height 29
click at [526, 378] on input "1000" at bounding box center [516, 368] width 52 height 20
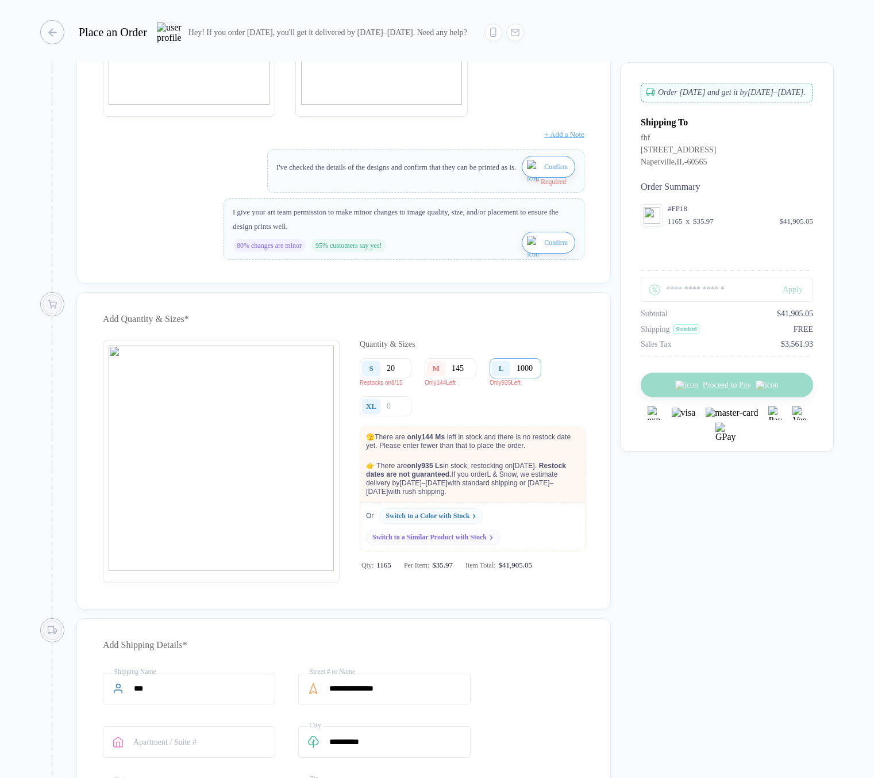
click at [538, 378] on input "1000" at bounding box center [516, 368] width 52 height 20
click at [537, 378] on input "1000" at bounding box center [516, 368] width 52 height 20
drag, startPoint x: 536, startPoint y: 379, endPoint x: 517, endPoint y: 378, distance: 19.0
click at [517, 378] on input "1000" at bounding box center [516, 368] width 52 height 20
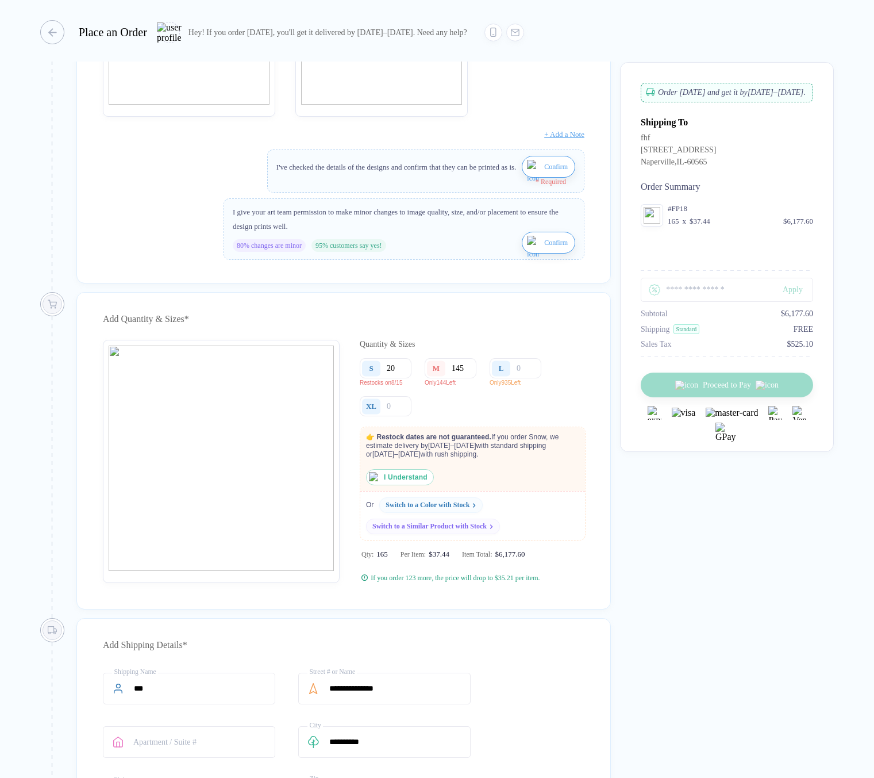
drag, startPoint x: 362, startPoint y: 447, endPoint x: 503, endPoint y: 462, distance: 141.6
click at [503, 462] on p "👉 Restock dates are not guaranteed. If you order S now, we estimate delivery by…" at bounding box center [469, 445] width 219 height 37
copy p "👉 Restock dates are not guaranteed. If you order S now, we estimate delivery by…"
click at [458, 460] on p "👉 Restock dates are not guaranteed. If you order S now, we estimate delivery by…" at bounding box center [469, 445] width 219 height 37
drag, startPoint x: 496, startPoint y: 464, endPoint x: 368, endPoint y: 447, distance: 129.4
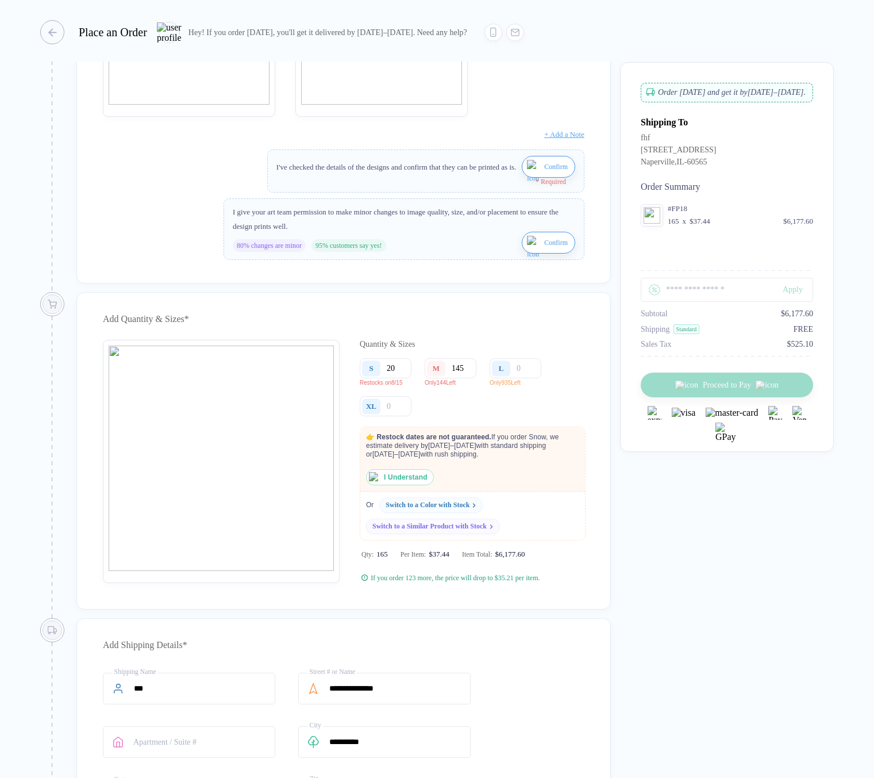
click at [368, 447] on p "👉 Restock dates are not guaranteed. If you order S now, we estimate delivery by…" at bounding box center [469, 445] width 219 height 37
copy p "👉 Restock dates are not guaranteed. If you order S now, we estimate delivery by…"
click at [512, 485] on div "👉 Restock dates are not guaranteed. If you order S now, we estimate delivery by…" at bounding box center [472, 456] width 225 height 58
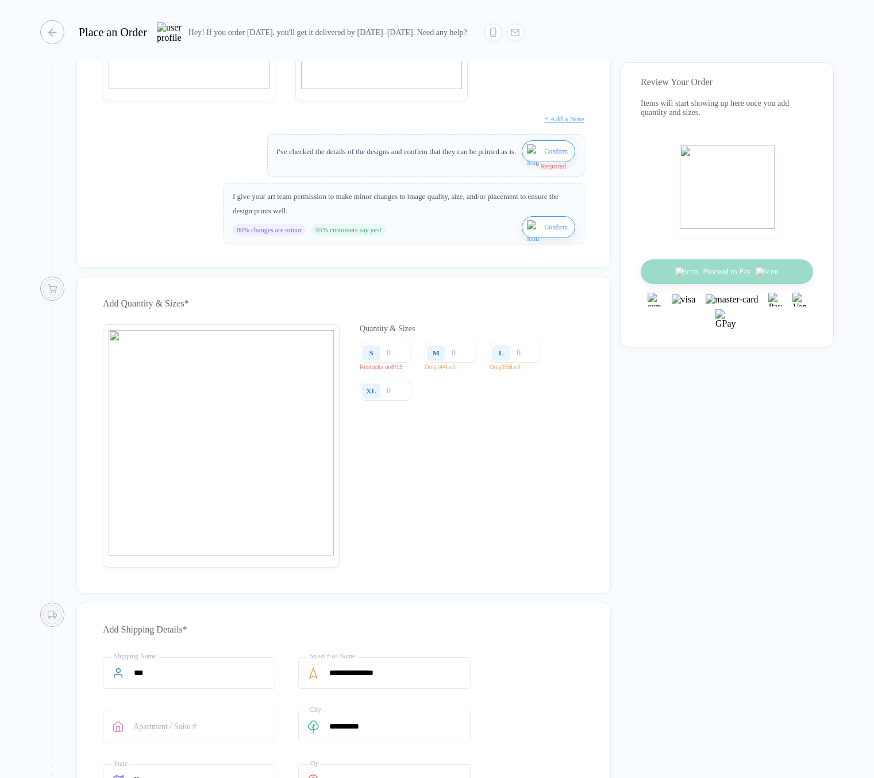
scroll to position [282, 0]
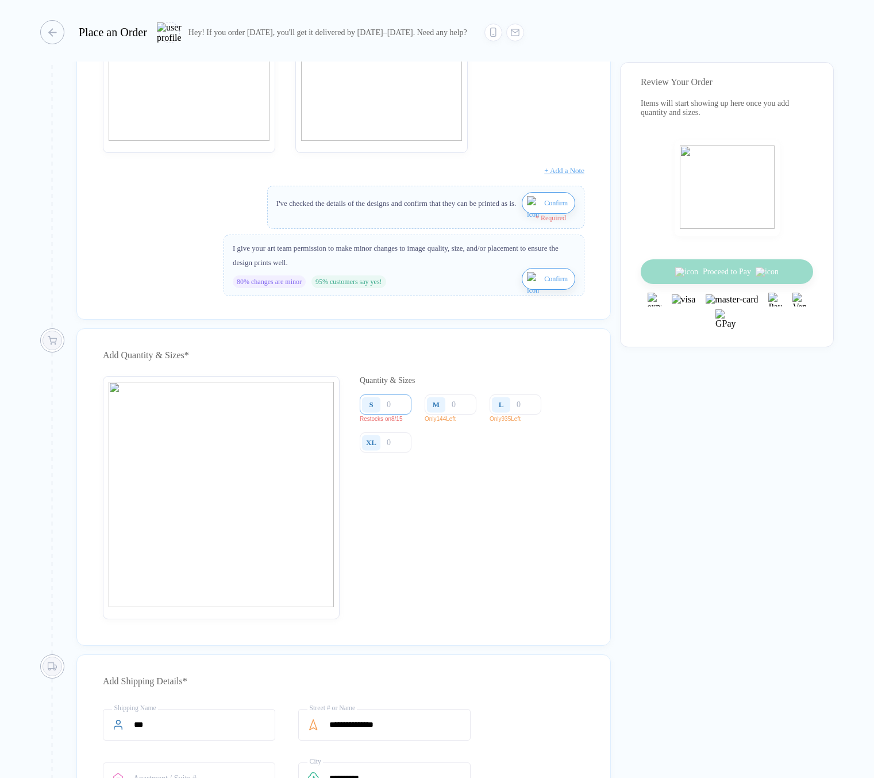
click at [399, 412] on input "number" at bounding box center [386, 404] width 52 height 20
type input "2"
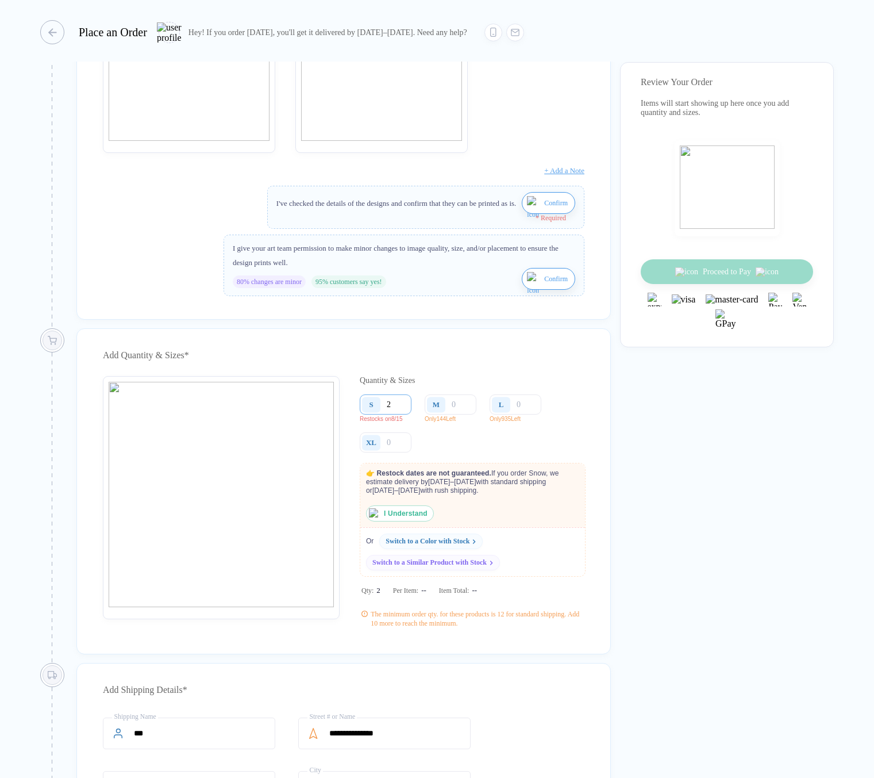
type input "20"
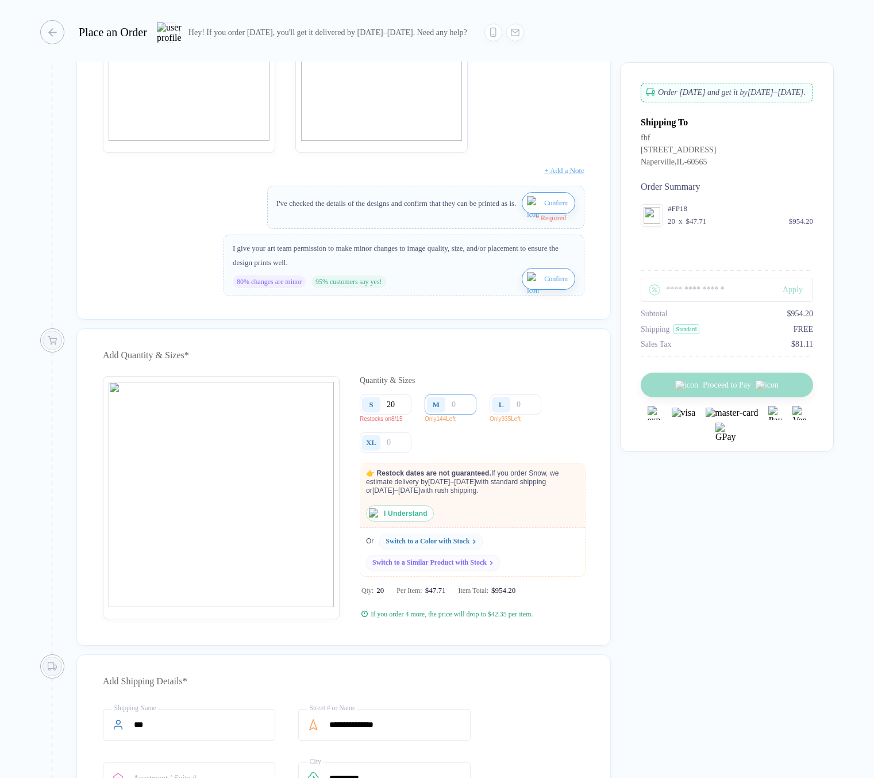
type input "20"
click at [459, 412] on input "number" at bounding box center [451, 404] width 52 height 20
type input "1"
type input "14"
type input "145"
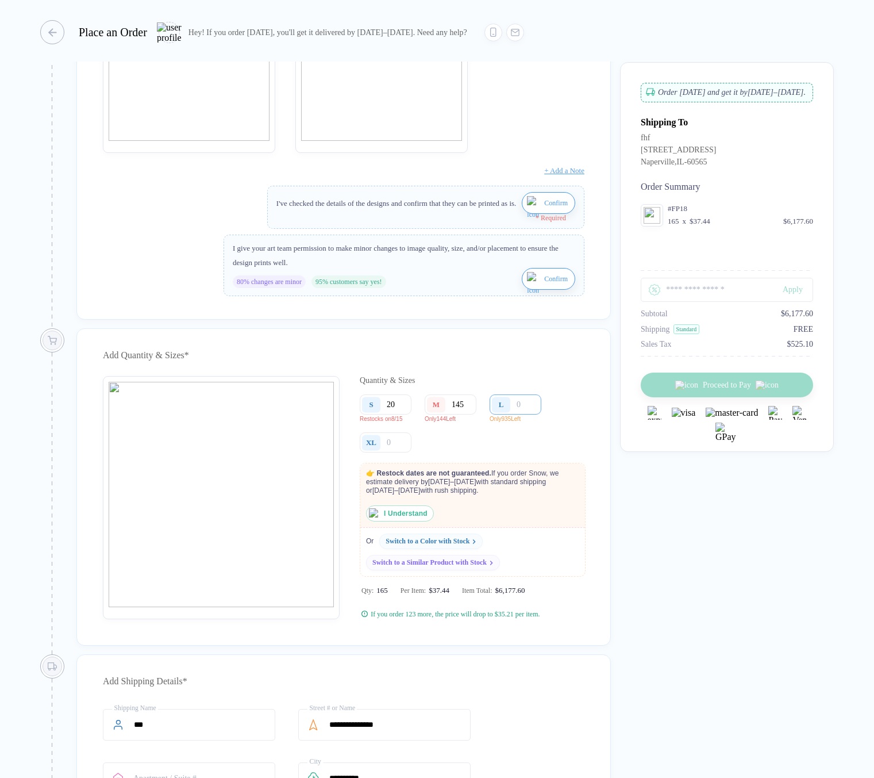
type input "145"
click at [527, 413] on input "number" at bounding box center [516, 404] width 52 height 20
type input "1"
type input "145"
type input "14"
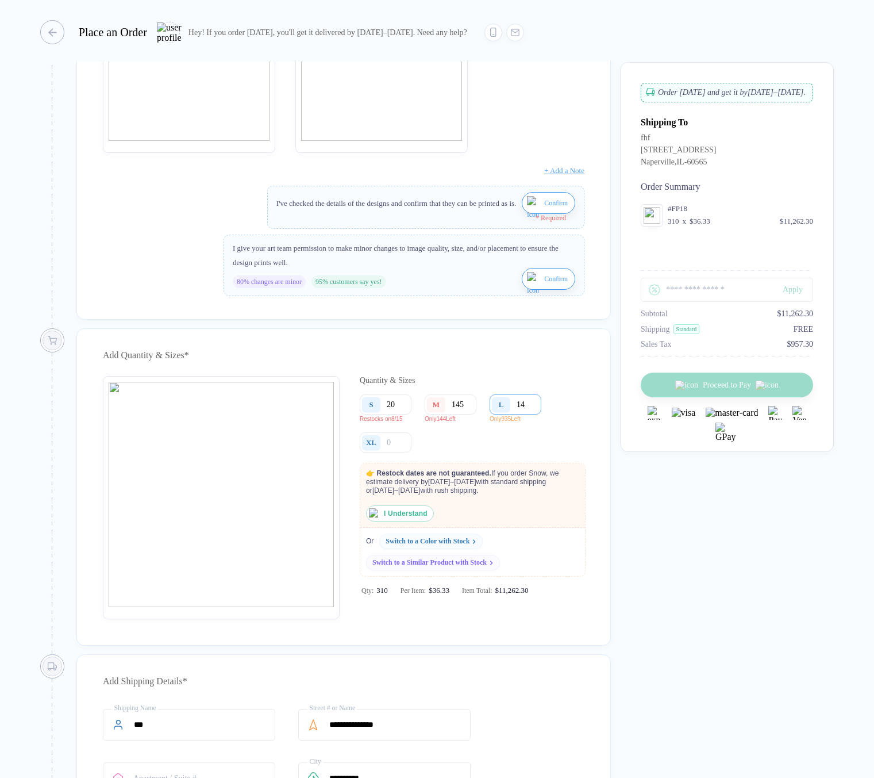
type input "1"
type input "10"
type input "100"
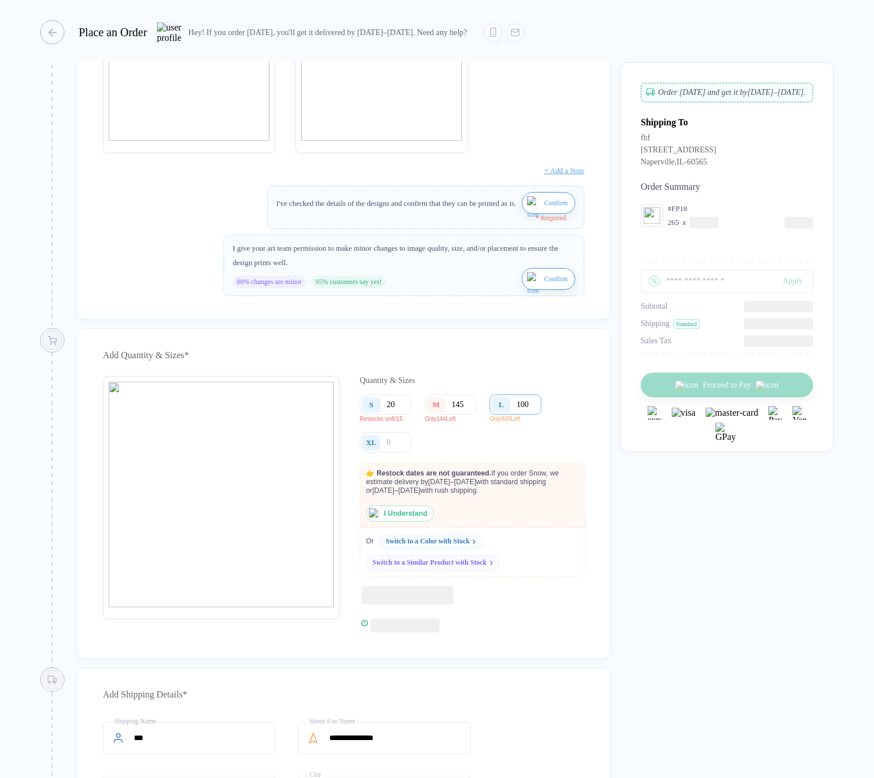
type input "1000"
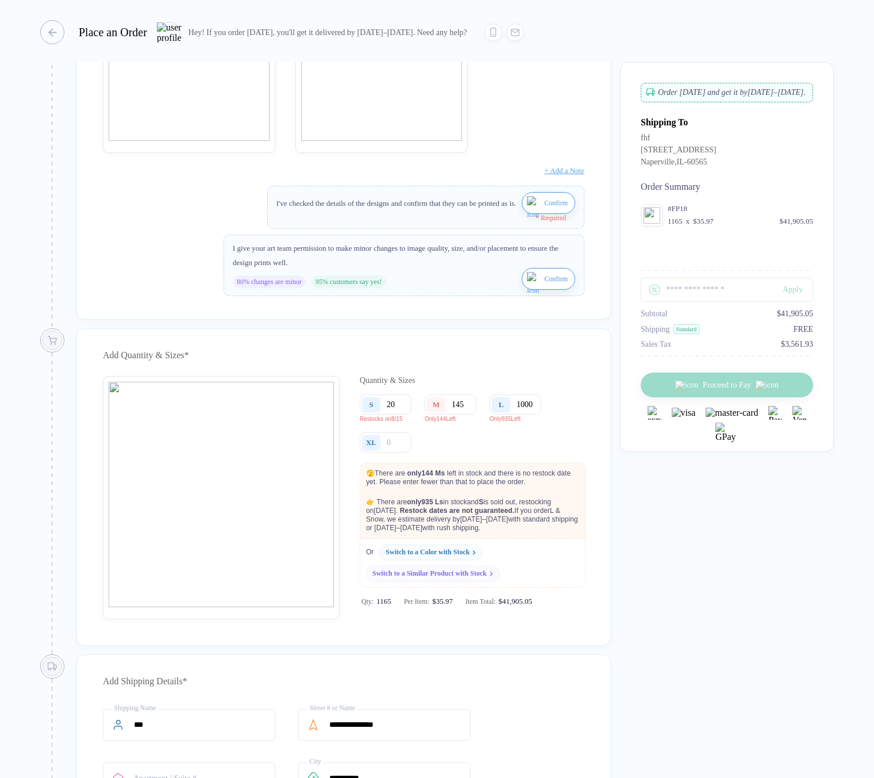
type input "1000"
click at [513, 415] on div "L" at bounding box center [503, 404] width 26 height 20
click at [516, 415] on div "L" at bounding box center [503, 404] width 26 height 20
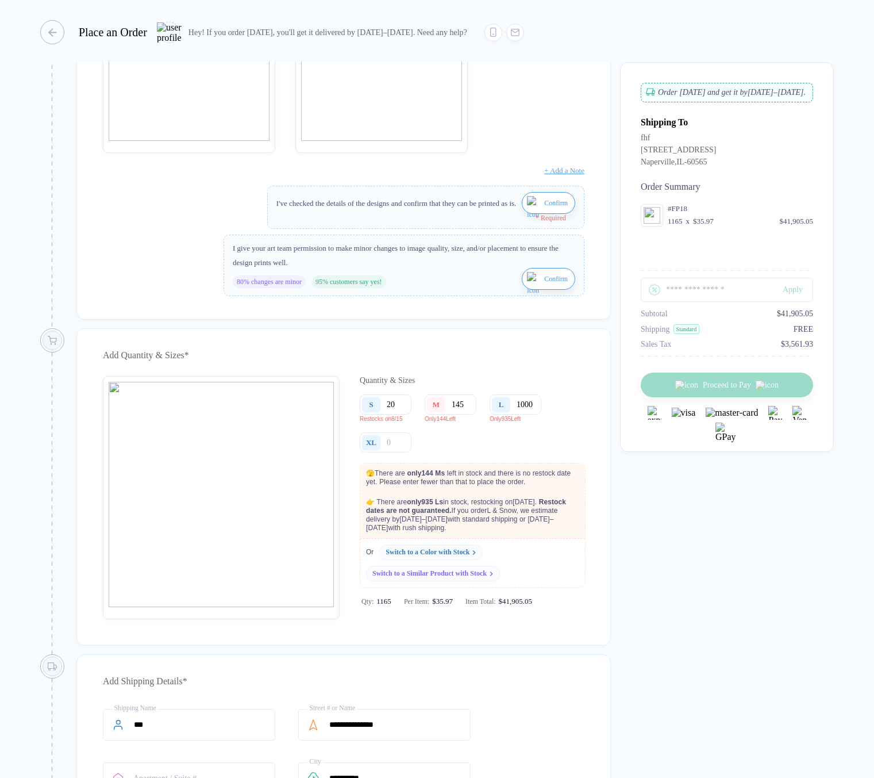
drag, startPoint x: 518, startPoint y: 414, endPoint x: 567, endPoint y: 420, distance: 49.3
click at [567, 420] on div "S 20 Restocks on 8/15 M 145 Only 144 Left L 1000 Only 935 Left XL" at bounding box center [472, 423] width 225 height 59
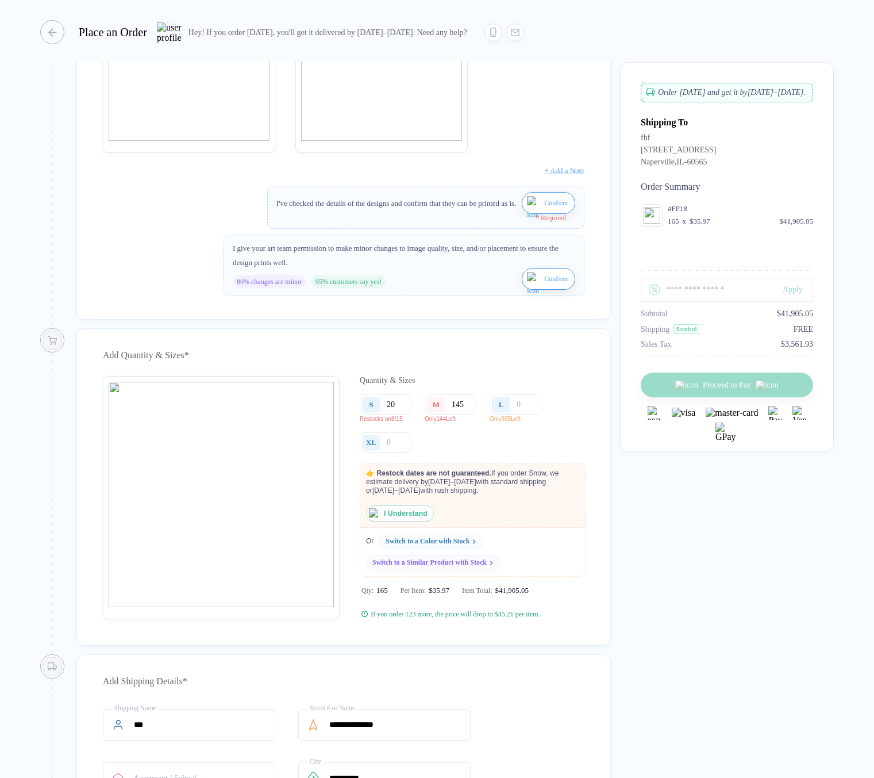
scroll to position [0, 0]
drag, startPoint x: 468, startPoint y: 409, endPoint x: 450, endPoint y: 413, distance: 18.8
click at [449, 414] on div "M 145" at bounding box center [451, 404] width 52 height 20
type input "2"
type input "20"
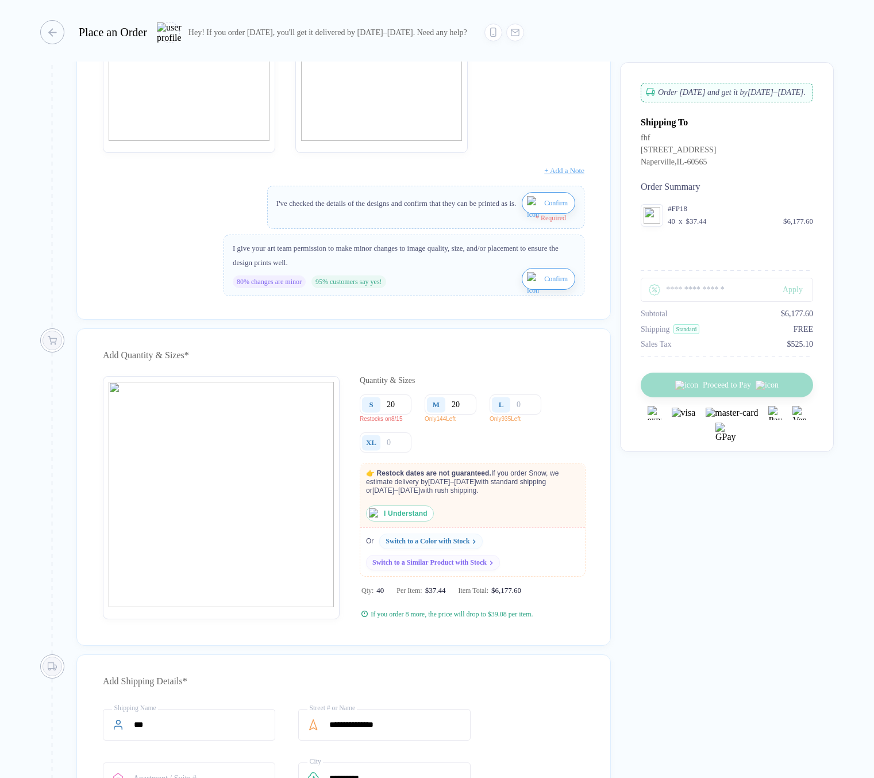
type input "200"
click at [534, 210] on img "button" at bounding box center [534, 210] width 14 height 28
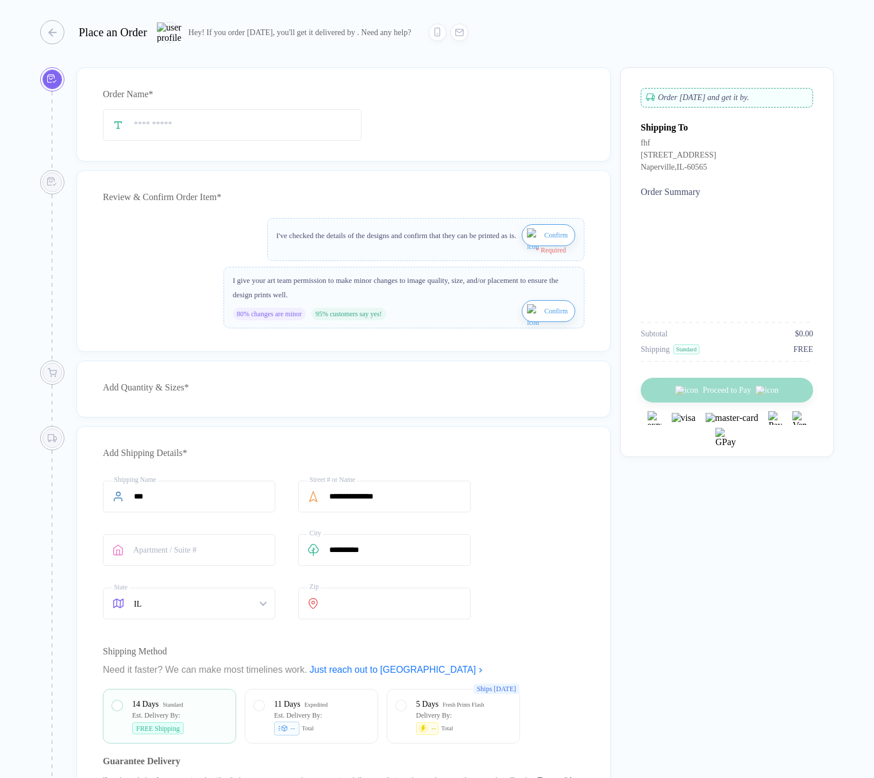
type input "***"
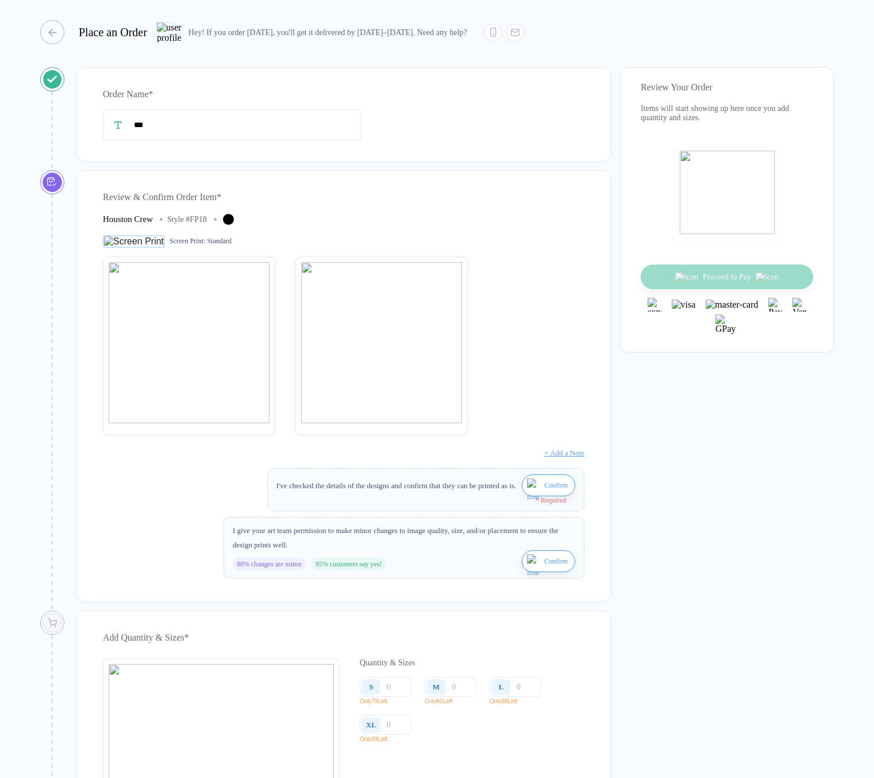
scroll to position [244, 0]
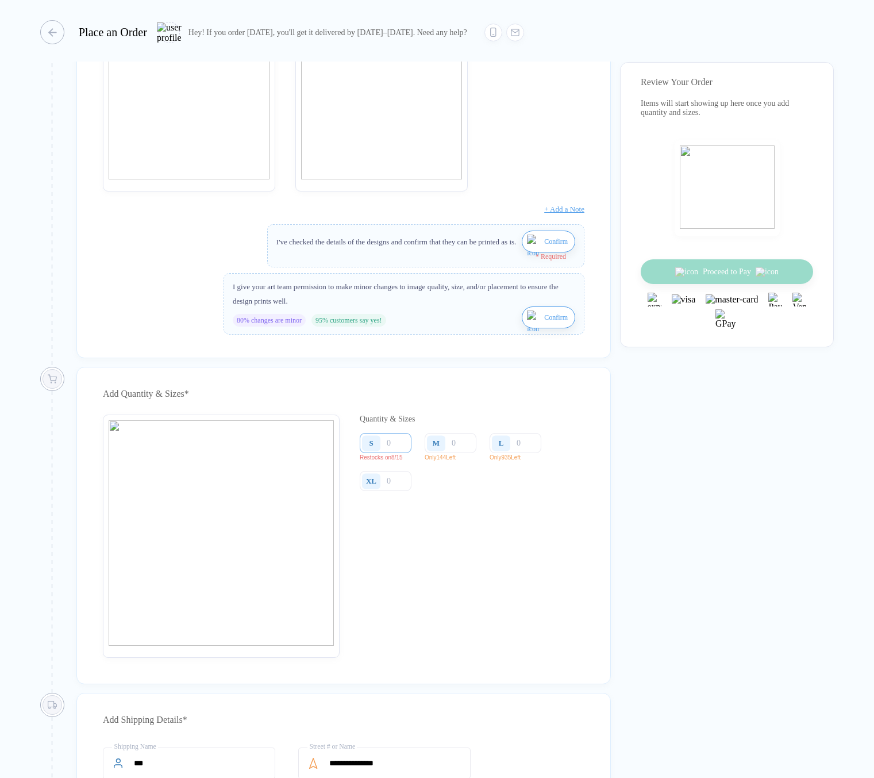
click at [405, 453] on input "number" at bounding box center [386, 443] width 52 height 20
type input "2"
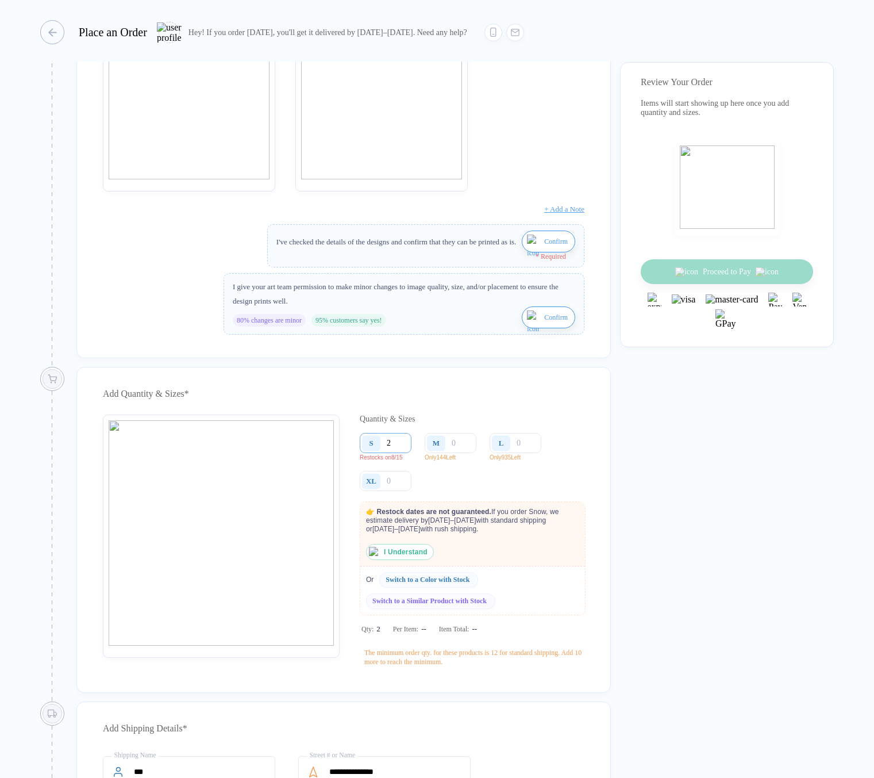
type input "20"
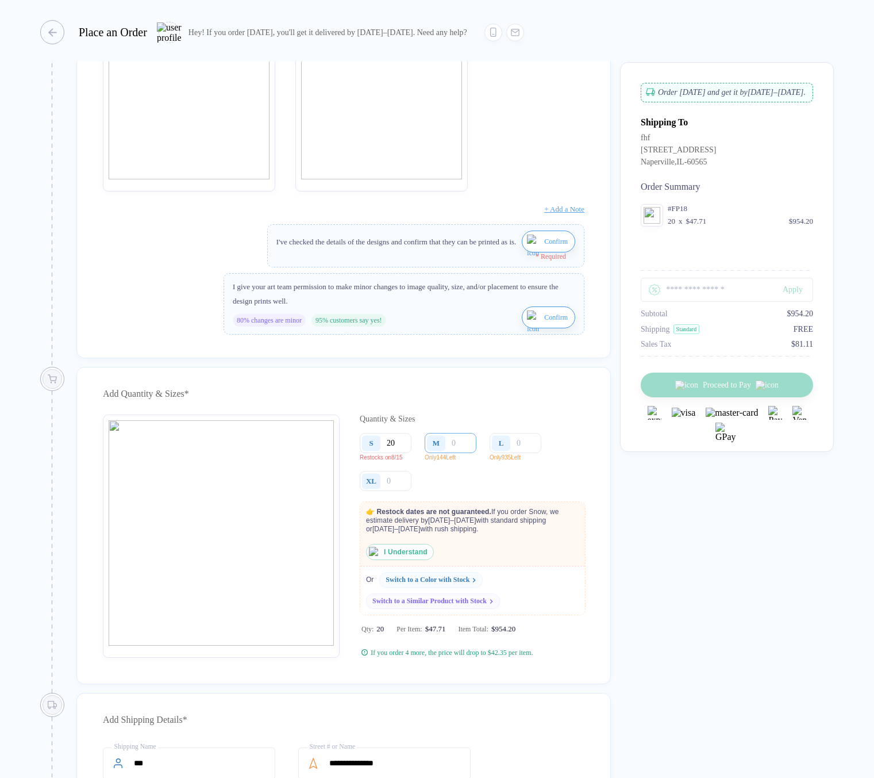
type input "20"
click at [469, 453] on input "number" at bounding box center [451, 443] width 52 height 20
type input "1"
type input "14"
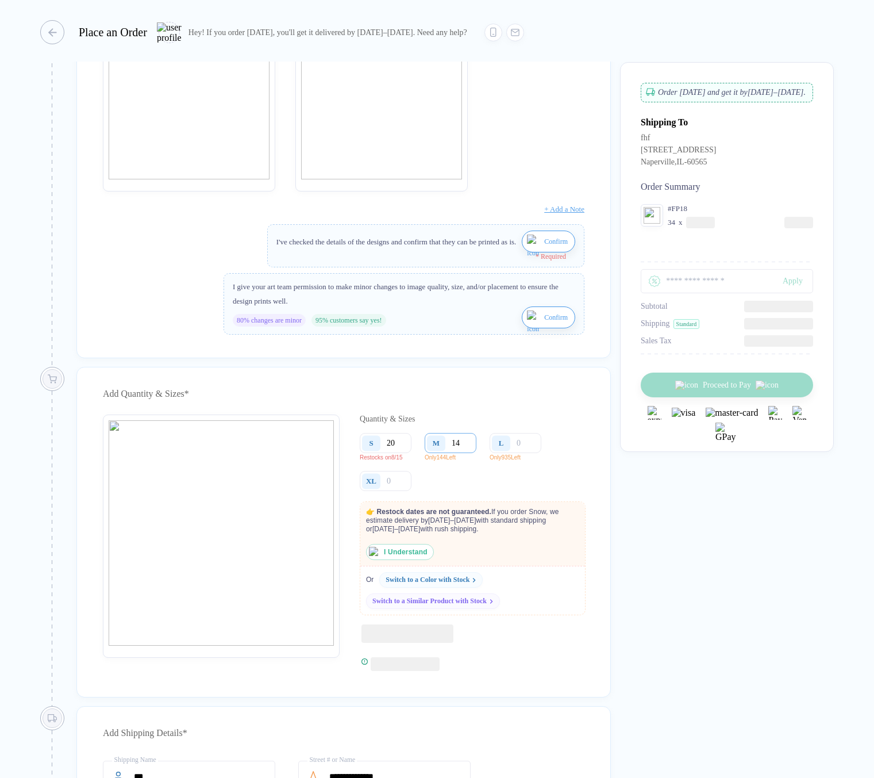
type input "145"
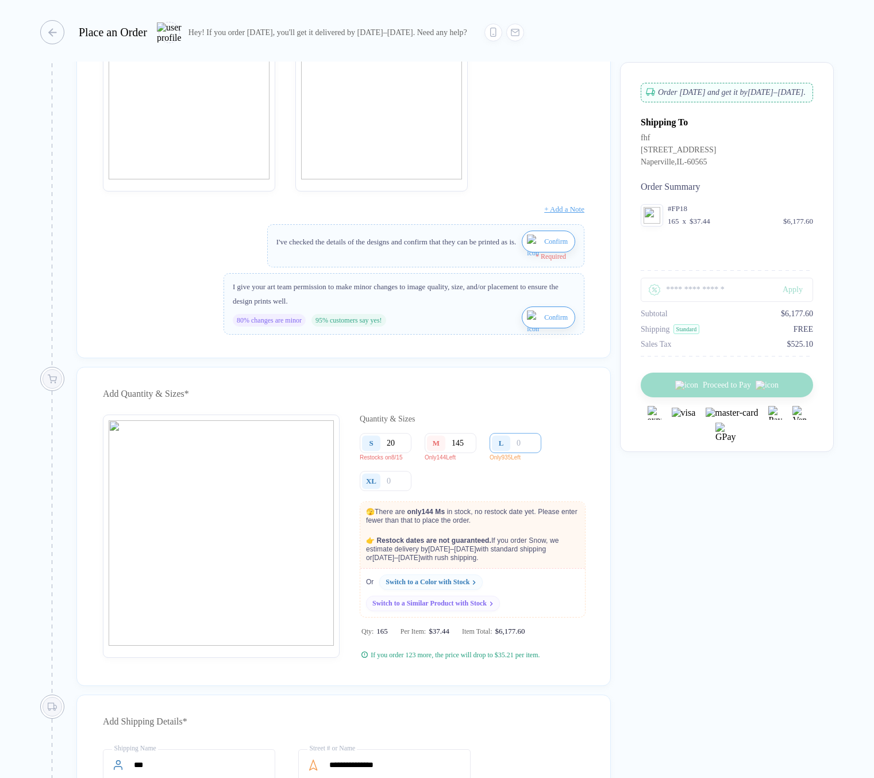
type input "145"
click at [538, 453] on input "number" at bounding box center [516, 443] width 52 height 20
type input "1"
type input "10"
type input "100"
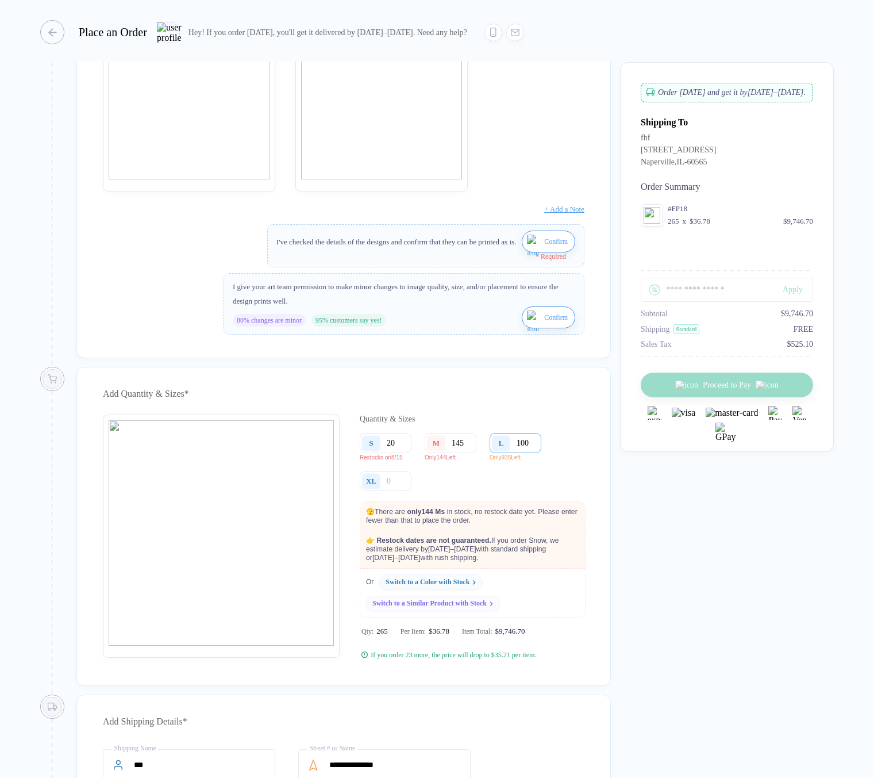
type input "1000"
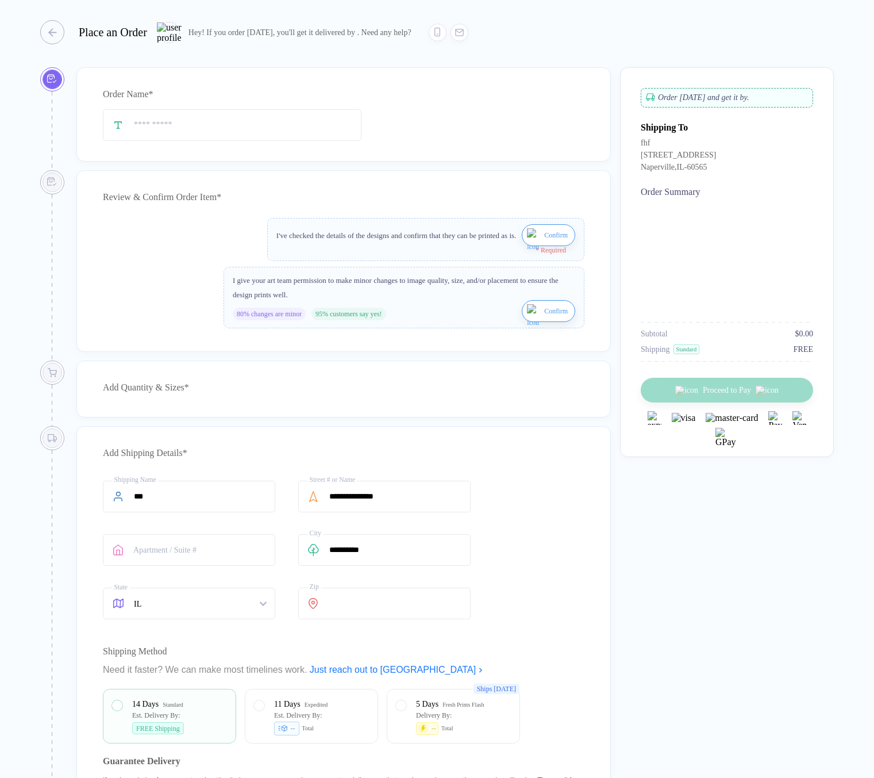
type input "***"
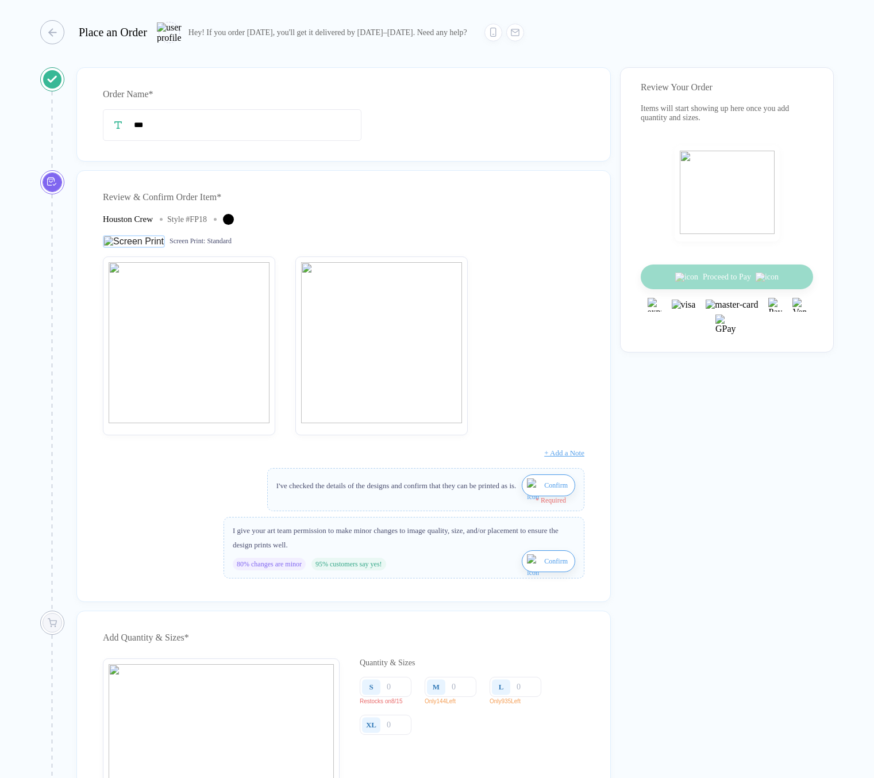
scroll to position [252, 0]
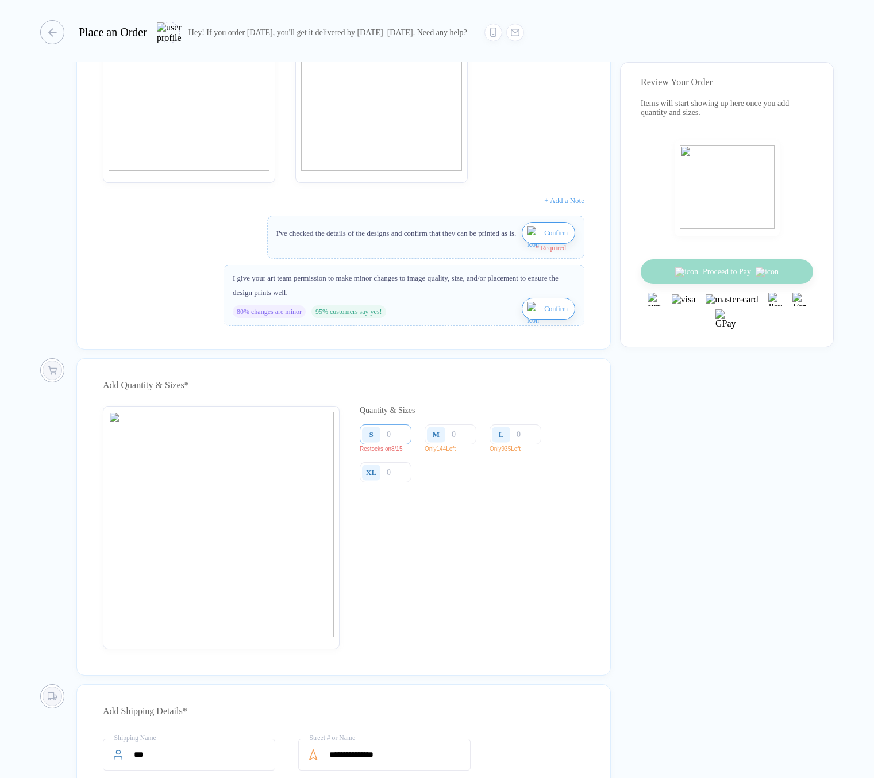
click at [399, 444] on input "number" at bounding box center [386, 434] width 52 height 20
type input "2"
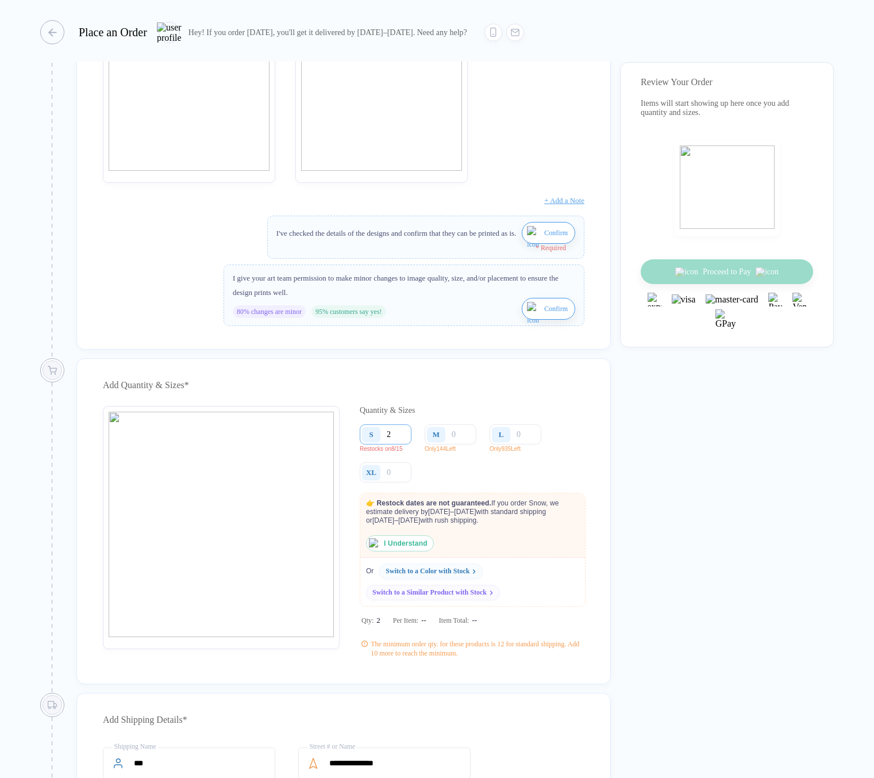
type input "20"
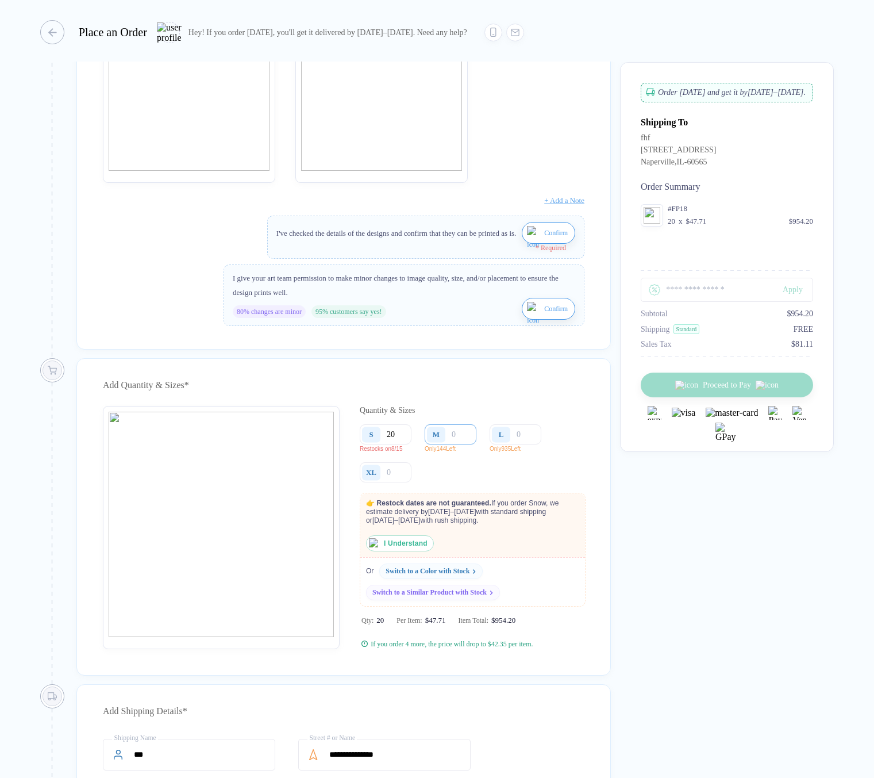
type input "20"
click at [456, 444] on input "number" at bounding box center [451, 434] width 52 height 20
type input "1"
type input "14"
type input "145"
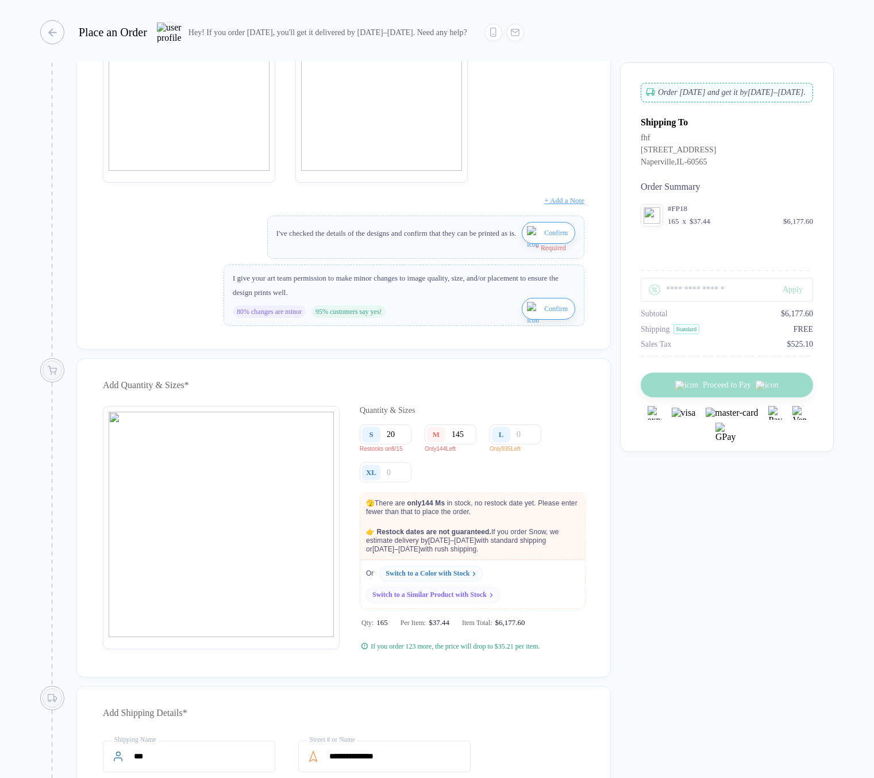
type input "145"
drag, startPoint x: 365, startPoint y: 514, endPoint x: 500, endPoint y: 559, distance: 141.8
click at [500, 559] on div "🫣 There are only 144 M s in stock, no restock date yet. Please enter fewer than…" at bounding box center [472, 526] width 225 height 66
copy div "🫣 There are only 144 M s in stock, no restock date yet. Please enter fewer than…"
click at [526, 442] on input "number" at bounding box center [516, 434] width 52 height 20
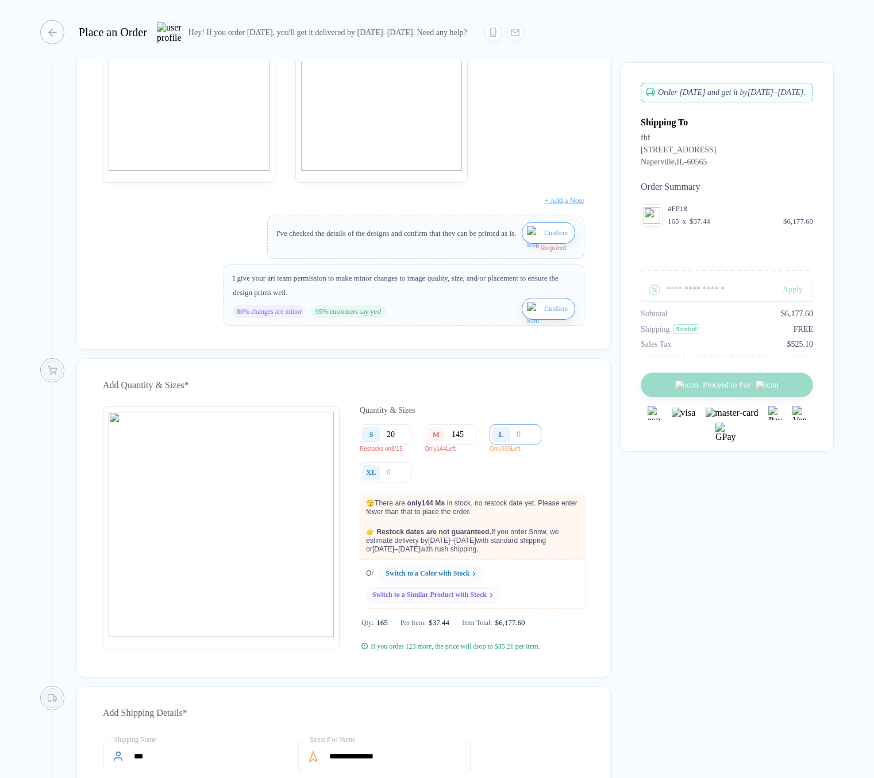
type input "1"
type input "10"
type input "100"
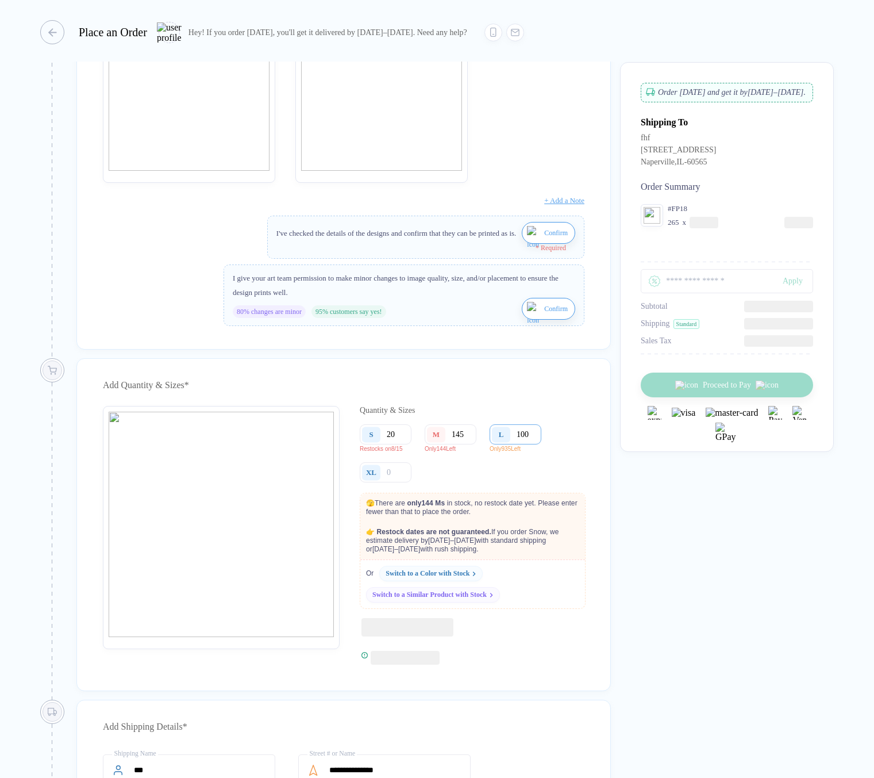
type input "1000"
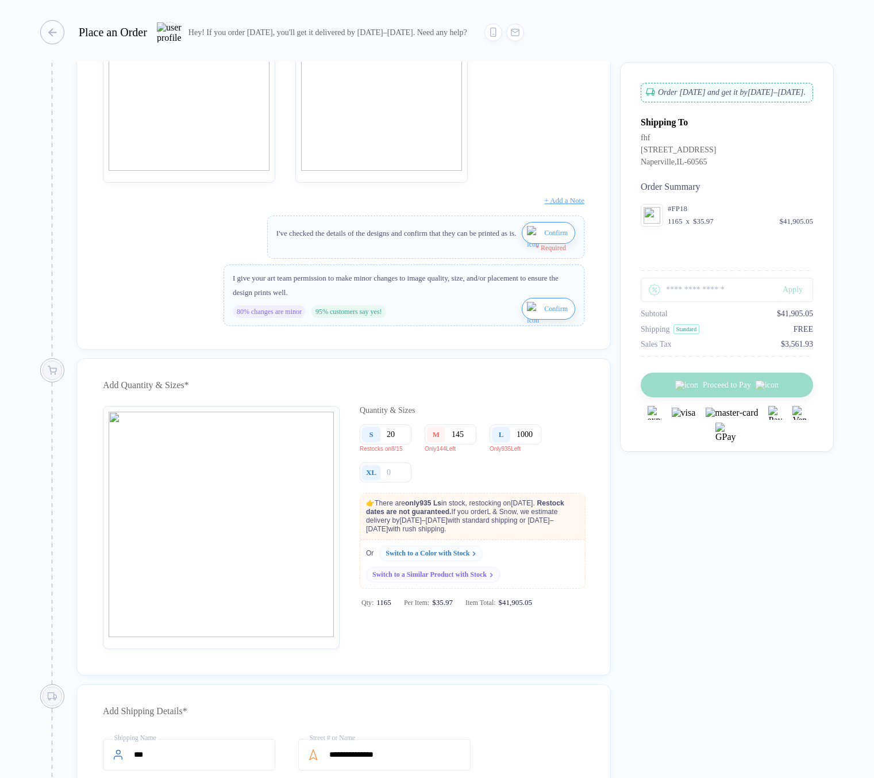
type input "1000"
drag, startPoint x: 364, startPoint y: 511, endPoint x: 370, endPoint y: 513, distance: 6.2
click at [371, 512] on p "👉 There are only 935 Ls in stock, restocking on [DATE] . Restock dates are not …" at bounding box center [472, 516] width 225 height 46
drag, startPoint x: 364, startPoint y: 515, endPoint x: 489, endPoint y: 540, distance: 126.7
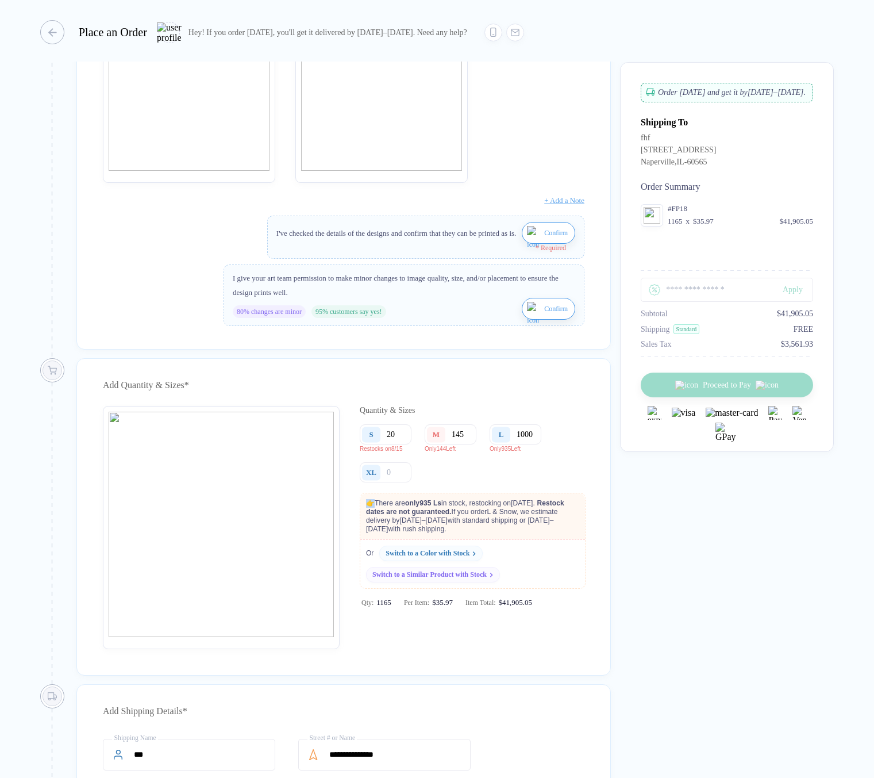
click at [489, 539] on p "👉 There are only 935 Ls in stock, restocking on [DATE] . Restock dates are not …" at bounding box center [472, 516] width 225 height 46
copy p "👉 There are only 935 Ls in stock, restocking on [DATE] . Restock dates are not …"
